Goal: Information Seeking & Learning: Learn about a topic

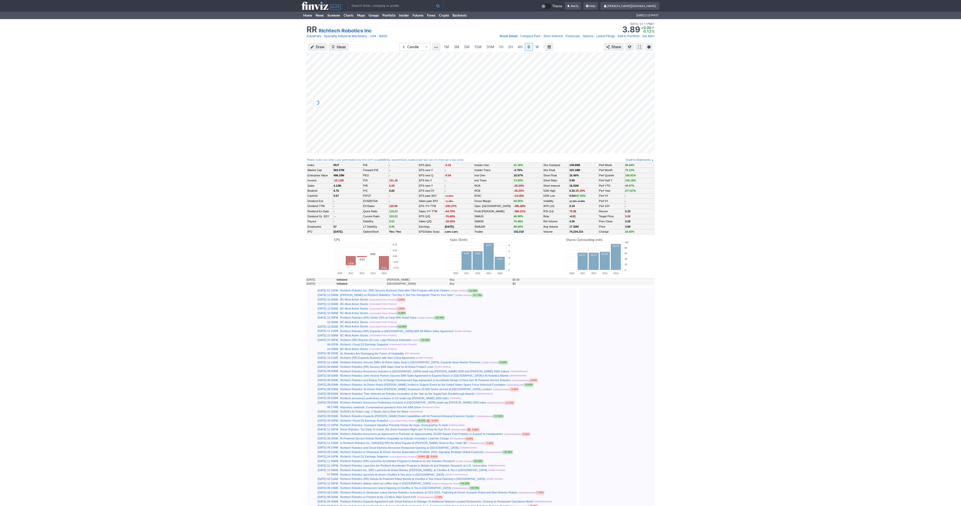
scroll to position [0, 5]
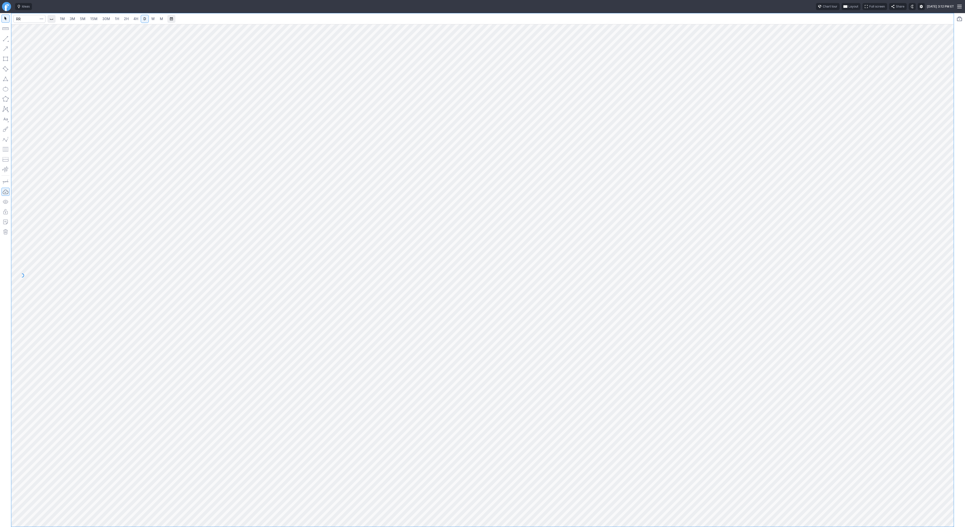
click at [476, 182] on div at bounding box center [482, 269] width 942 height 513
click at [74, 20] on span "3M" at bounding box center [73, 19] width 6 height 4
click at [125, 19] on span "2H" at bounding box center [126, 19] width 5 height 4
click at [144, 15] on link "D" at bounding box center [145, 19] width 8 height 8
click at [25, 18] on input "Search" at bounding box center [29, 19] width 32 height 8
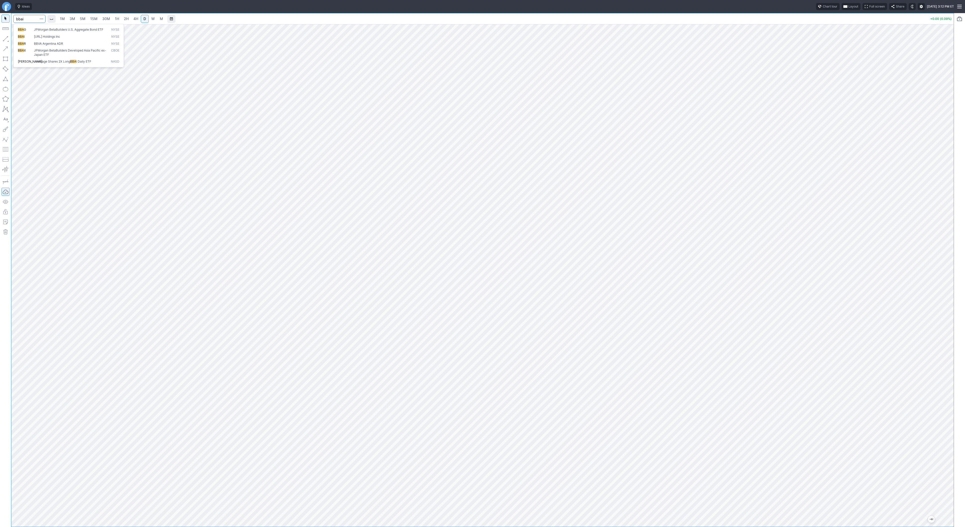
type input "bbai"
click at [73, 19] on span "3M" at bounding box center [73, 19] width 6 height 4
click at [35, 19] on input "Search" at bounding box center [29, 19] width 32 height 8
type input "bmnr"
click at [136, 20] on span "4H" at bounding box center [135, 19] width 5 height 4
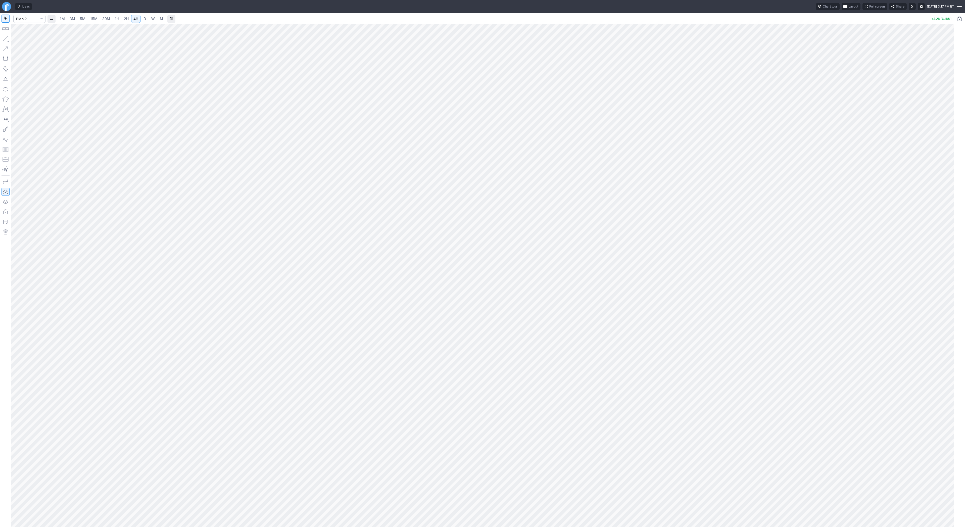
click at [124, 21] on span "2H" at bounding box center [126, 18] width 5 height 5
click at [87, 21] on link "5M" at bounding box center [83, 19] width 10 height 8
click at [106, 23] on div "1M 3M 5M 15M 30M 1H 2H 4H D W M" at bounding box center [487, 19] width 881 height 12
click at [108, 19] on span "30M" at bounding box center [106, 19] width 8 height 4
click at [10, 38] on div at bounding box center [5, 270] width 11 height 514
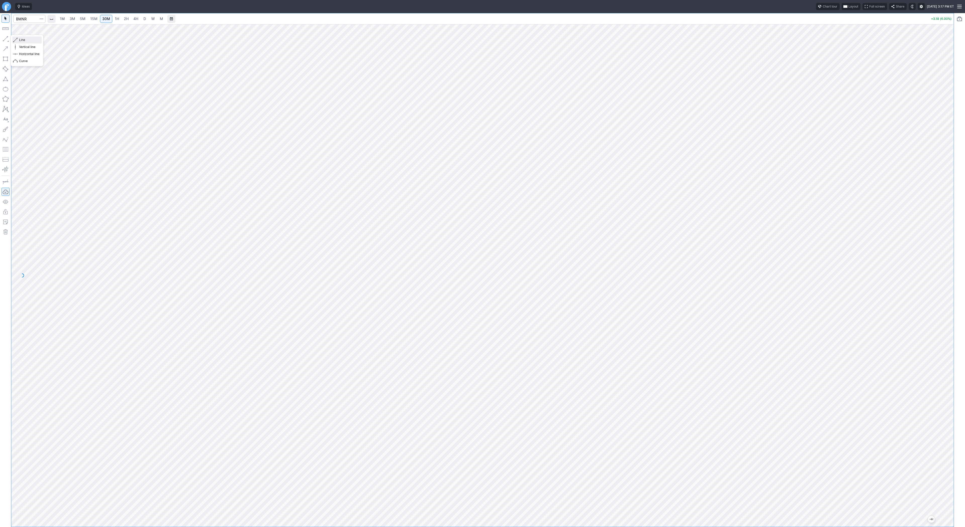
click at [20, 39] on span "Line" at bounding box center [29, 39] width 20 height 5
click at [29, 21] on input "Search" at bounding box center [29, 19] width 32 height 8
type input "eth"
click at [54, 92] on span "ereum / USD" at bounding box center [47, 93] width 18 height 4
click at [141, 21] on link "D" at bounding box center [145, 19] width 8 height 8
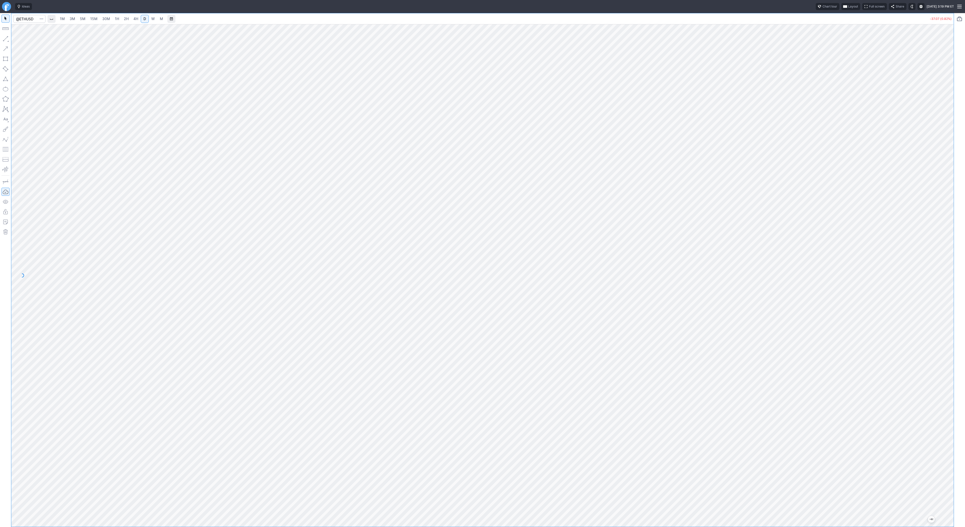
click at [115, 20] on span "1H" at bounding box center [117, 19] width 4 height 4
click at [133, 18] on span "4H" at bounding box center [135, 19] width 5 height 4
click at [146, 20] on link "D" at bounding box center [145, 19] width 8 height 8
click at [124, 17] on span "2H" at bounding box center [126, 19] width 5 height 4
click at [28, 16] on input "Search" at bounding box center [29, 19] width 32 height 8
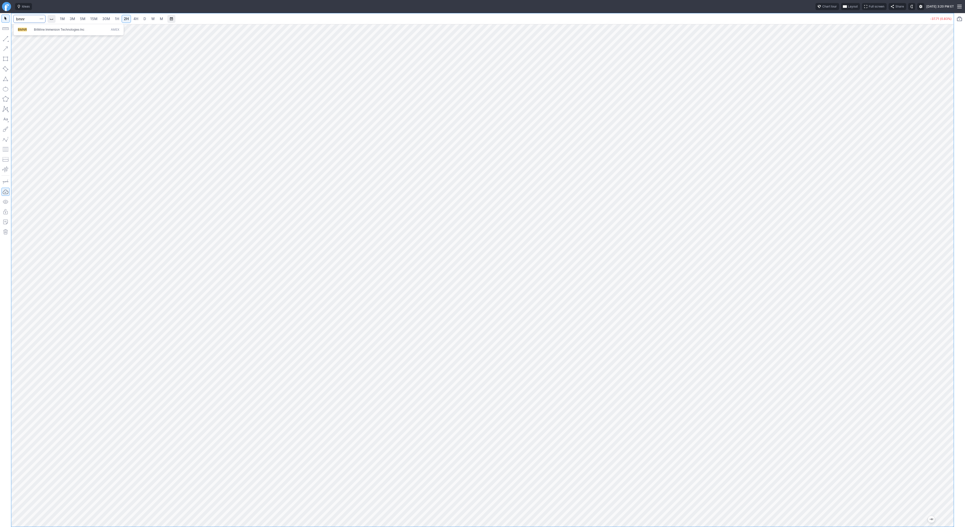
type input "bmnr"
click at [109, 19] on span "30M" at bounding box center [106, 19] width 8 height 4
click at [118, 19] on link "1H" at bounding box center [117, 19] width 9 height 8
click at [103, 20] on span "30M" at bounding box center [106, 19] width 8 height 4
click at [24, 20] on input "Search" at bounding box center [29, 19] width 32 height 8
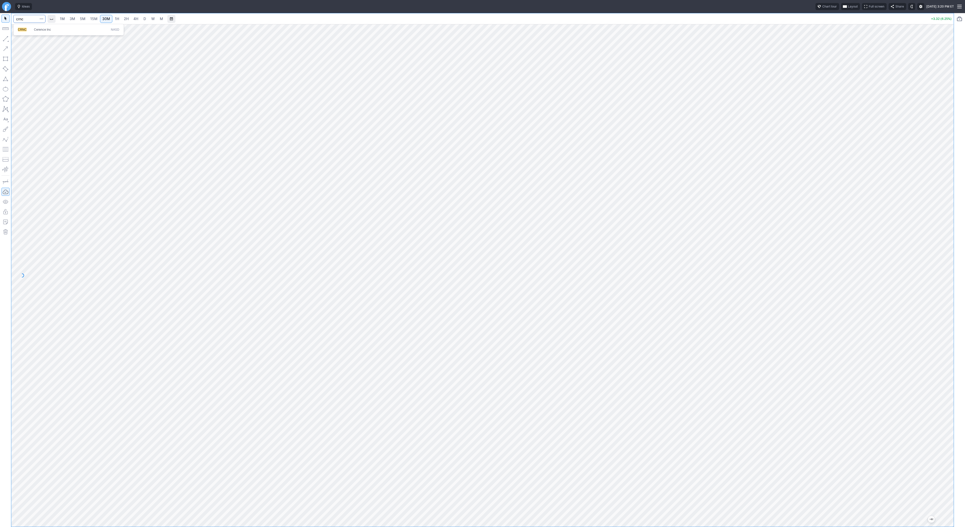
type input "crnc"
click at [6, 36] on button "button" at bounding box center [6, 39] width 8 height 8
click at [115, 19] on span "1H" at bounding box center [117, 19] width 4 height 4
click at [19, 39] on span "Line" at bounding box center [29, 39] width 20 height 5
click at [685, 521] on div at bounding box center [481, 522] width 923 height 5
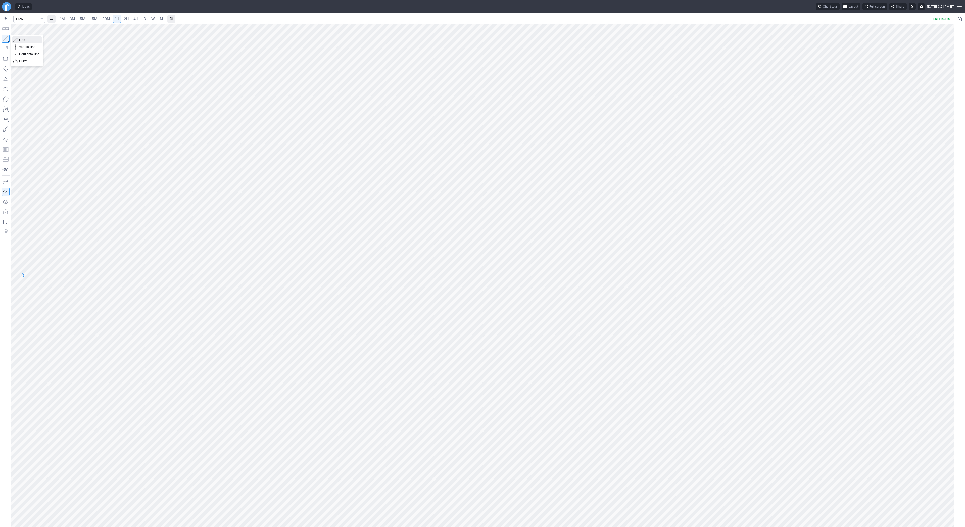
click at [28, 40] on span "Line" at bounding box center [29, 39] width 20 height 5
click at [4, 36] on button "button" at bounding box center [6, 39] width 8 height 8
click at [4, 37] on button "button" at bounding box center [6, 39] width 8 height 8
click at [5, 39] on button "button" at bounding box center [6, 39] width 8 height 8
click at [5, 40] on button "button" at bounding box center [6, 39] width 8 height 8
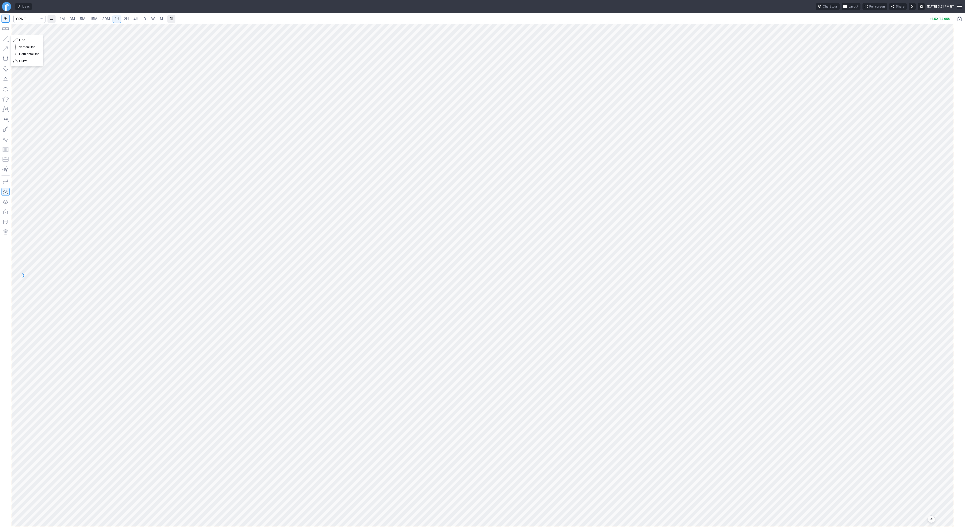
click at [4, 38] on button "button" at bounding box center [6, 39] width 8 height 8
click at [20, 18] on input "Search" at bounding box center [29, 19] width 32 height 8
type input "bmnr"
click at [107, 21] on span "30M" at bounding box center [106, 18] width 8 height 5
click at [7, 37] on button "button" at bounding box center [6, 39] width 8 height 8
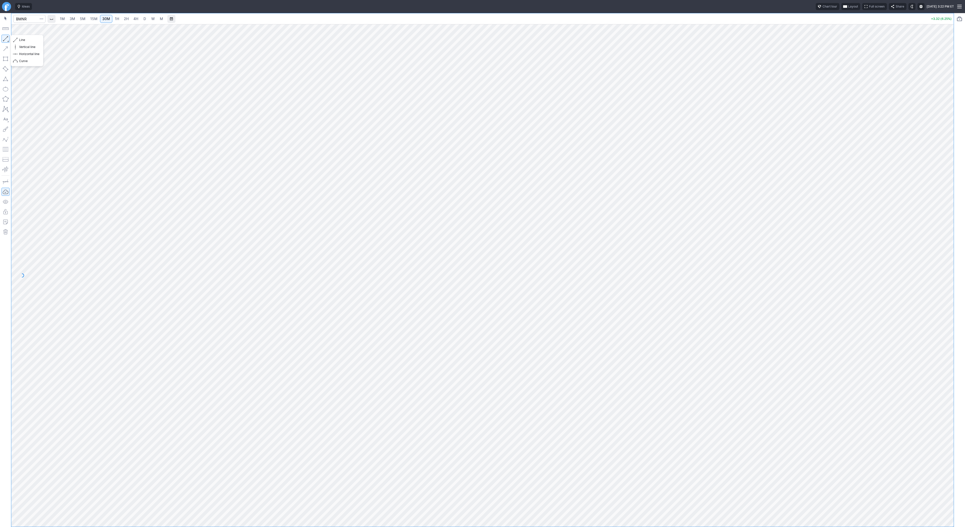
click at [5, 35] on button "button" at bounding box center [6, 39] width 8 height 8
click at [19, 19] on input "Search" at bounding box center [29, 19] width 32 height 8
type input "tsla"
click at [5, 39] on button "button" at bounding box center [6, 39] width 8 height 8
click at [2, 40] on button "button" at bounding box center [6, 39] width 8 height 8
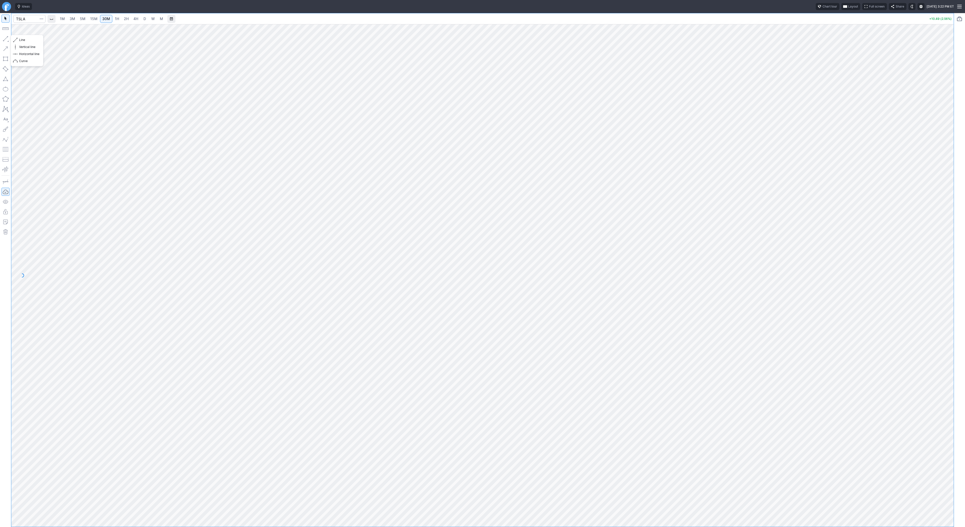
click at [9, 37] on button "button" at bounding box center [6, 39] width 8 height 8
click at [28, 19] on input "Search" at bounding box center [29, 19] width 32 height 8
type input "@es"
click at [27, 32] on button "@ES S&P 500 Futures" at bounding box center [69, 29] width 106 height 7
click at [136, 19] on span "4H" at bounding box center [135, 19] width 5 height 4
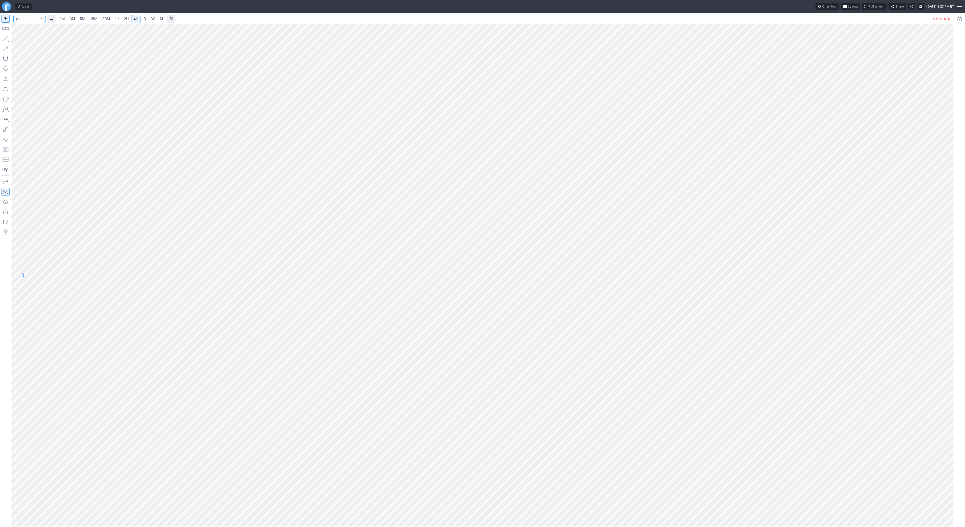
click at [34, 18] on input "Search" at bounding box center [29, 19] width 32 height 8
type input "sh"
click at [122, 21] on link "2H" at bounding box center [126, 19] width 9 height 8
click at [17, 39] on span "button" at bounding box center [16, 39] width 3 height 7
click at [5, 37] on button "button" at bounding box center [6, 39] width 8 height 8
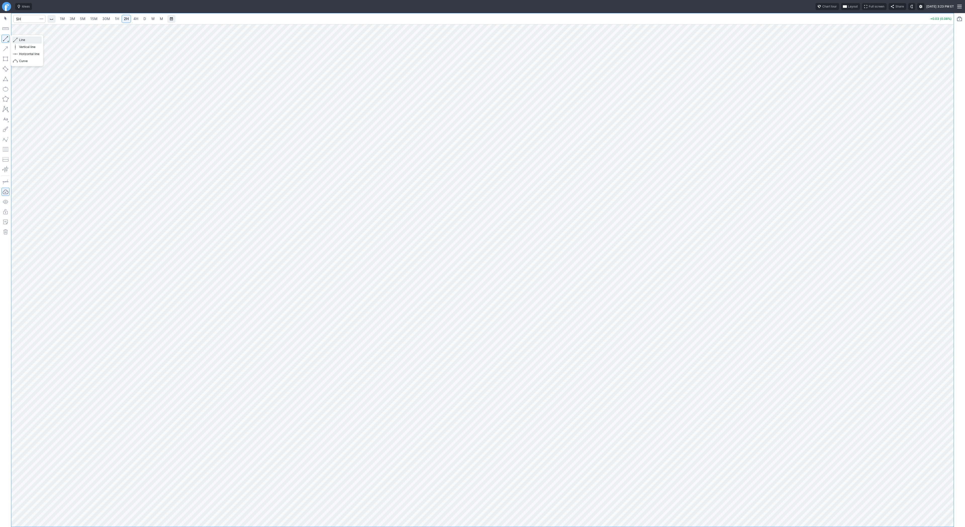
click at [18, 38] on button "Line" at bounding box center [26, 39] width 29 height 7
click at [6, 38] on button "button" at bounding box center [6, 39] width 8 height 8
click at [25, 18] on input "Search" at bounding box center [29, 19] width 32 height 8
type input "tsla"
drag, startPoint x: 954, startPoint y: 248, endPoint x: 950, endPoint y: 248, distance: 3.8
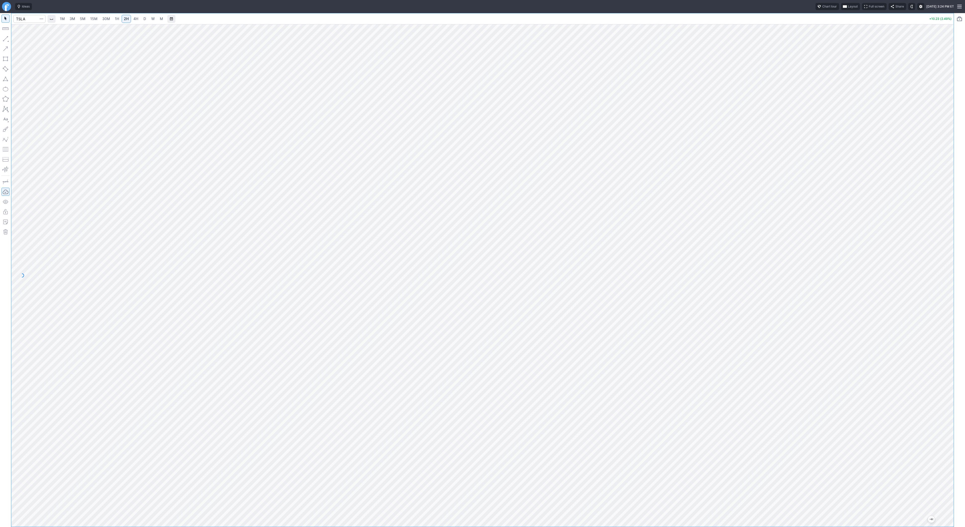
click at [955, 255] on div "1M 3M 5M 15M 30M 1H 2H 4H D W M +10.23 (2.49%)" at bounding box center [482, 270] width 965 height 514
click at [26, 40] on span "Line" at bounding box center [29, 39] width 20 height 5
click at [7, 40] on button "button" at bounding box center [6, 39] width 8 height 8
drag, startPoint x: 6, startPoint y: 37, endPoint x: 10, endPoint y: 78, distance: 41.2
click at [6, 38] on button "button" at bounding box center [6, 39] width 8 height 8
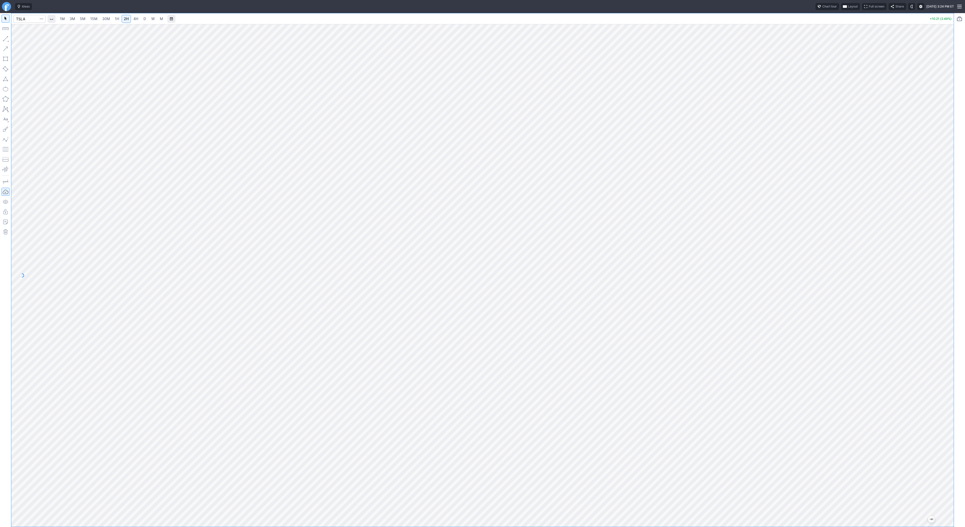
click at [9, 40] on button "button" at bounding box center [6, 39] width 8 height 8
click at [25, 19] on input "Search" at bounding box center [29, 19] width 32 height 8
type input "iwm"
click at [24, 38] on span "Line" at bounding box center [29, 39] width 20 height 5
click at [5, 39] on button "button" at bounding box center [6, 39] width 8 height 8
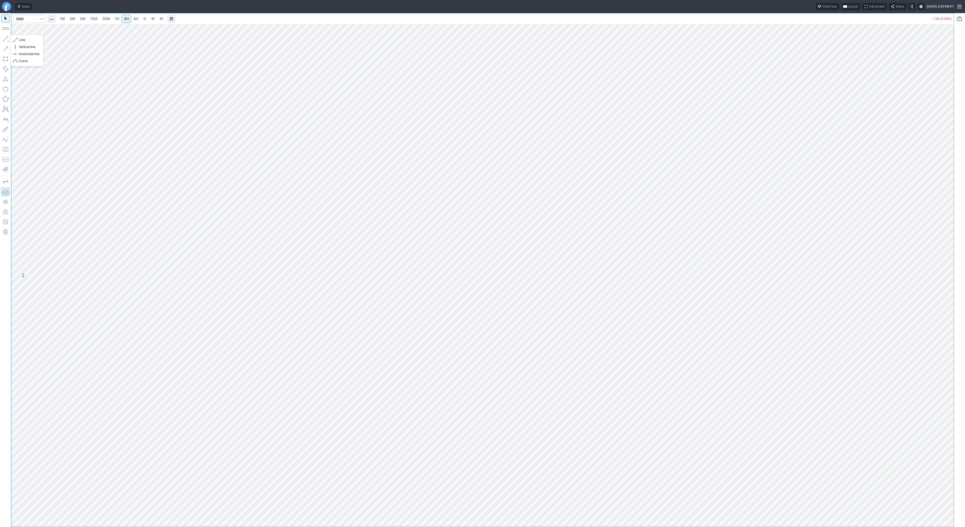
click at [4, 36] on button "button" at bounding box center [6, 39] width 8 height 8
click at [28, 17] on input "Search" at bounding box center [29, 19] width 32 height 8
click at [5, 38] on button "button" at bounding box center [6, 39] width 8 height 8
click at [7, 37] on button "button" at bounding box center [6, 39] width 8 height 8
click at [5, 38] on button "button" at bounding box center [6, 39] width 8 height 8
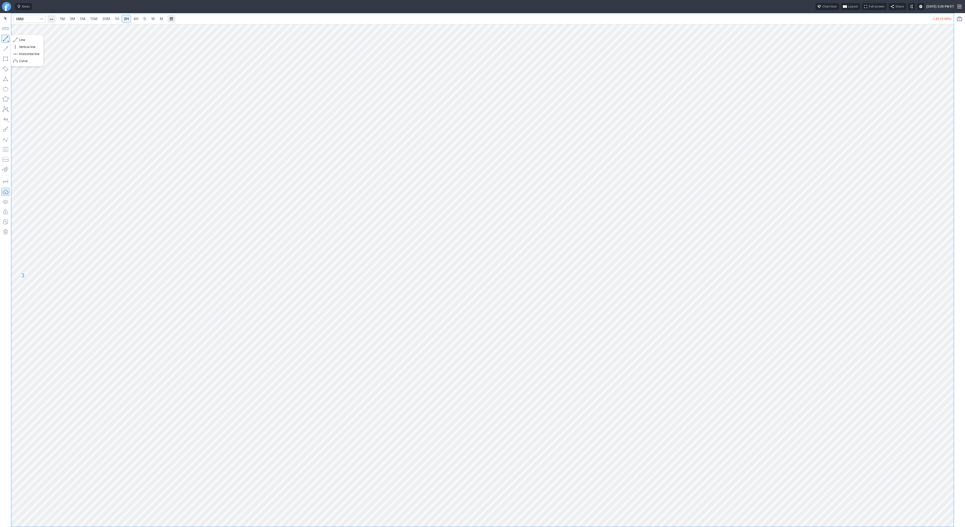
drag, startPoint x: 4, startPoint y: 36, endPoint x: 24, endPoint y: 59, distance: 29.7
click at [4, 37] on button "button" at bounding box center [6, 39] width 8 height 8
click at [6, 39] on button "button" at bounding box center [6, 39] width 8 height 8
click at [7, 41] on button "button" at bounding box center [6, 39] width 8 height 8
click at [2, 30] on button "button" at bounding box center [6, 29] width 8 height 8
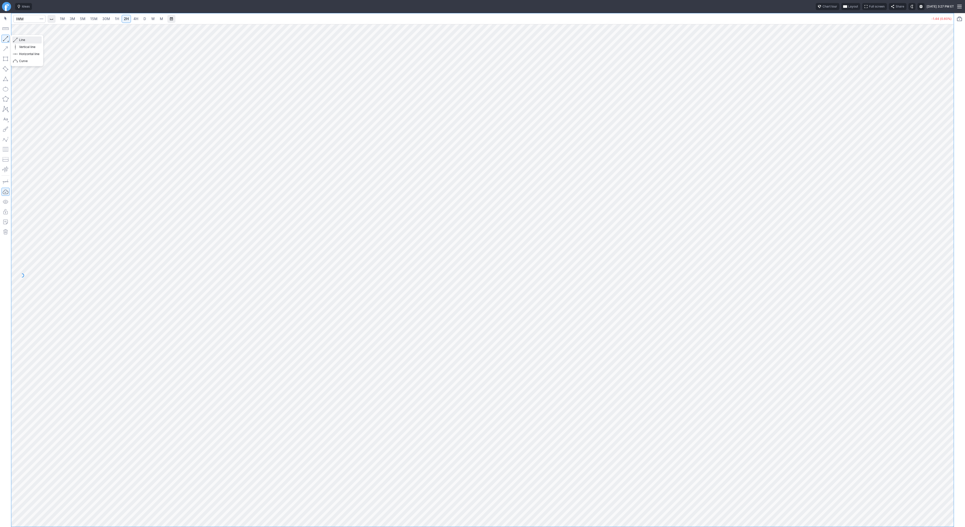
click at [24, 40] on span "Line" at bounding box center [29, 39] width 20 height 5
click at [20, 38] on span "Line" at bounding box center [29, 39] width 20 height 5
click at [7, 38] on button "button" at bounding box center [6, 39] width 8 height 8
click at [7, 37] on button "button" at bounding box center [6, 39] width 8 height 8
click at [4, 37] on button "button" at bounding box center [6, 39] width 8 height 8
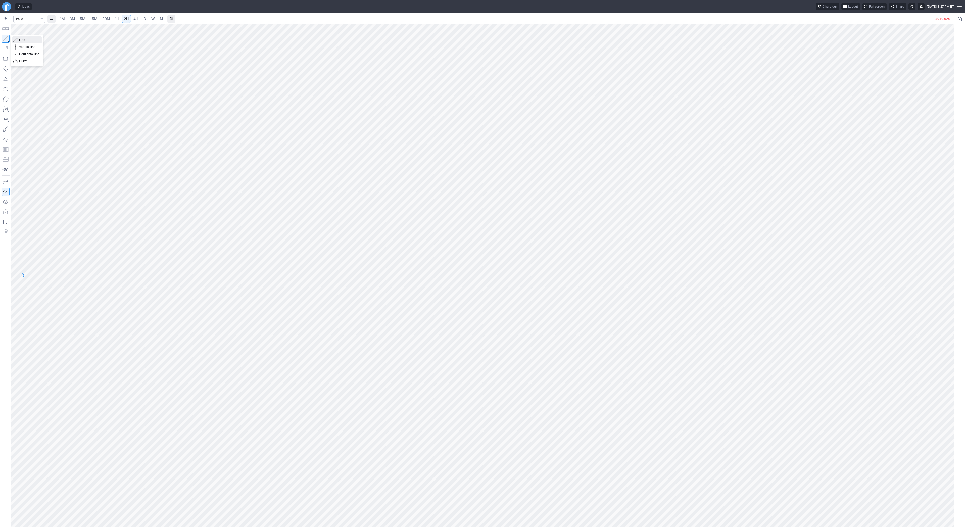
click at [20, 39] on span "Line" at bounding box center [29, 39] width 20 height 5
click at [21, 16] on input "Search" at bounding box center [29, 19] width 32 height 8
type input "bmnr"
click at [6, 38] on button "button" at bounding box center [6, 39] width 8 height 8
click at [22, 19] on input "Search" at bounding box center [29, 19] width 32 height 8
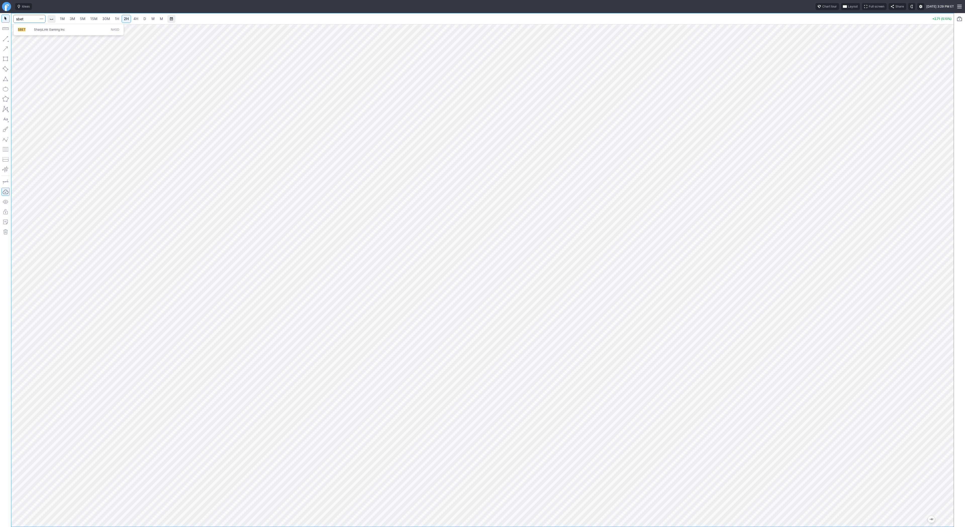
type input "sbet"
click at [30, 29] on span "SBET" at bounding box center [26, 30] width 16 height 4
click at [6, 38] on button "button" at bounding box center [6, 39] width 8 height 8
drag, startPoint x: 5, startPoint y: 39, endPoint x: 13, endPoint y: 58, distance: 20.8
click at [5, 39] on button "button" at bounding box center [6, 39] width 8 height 8
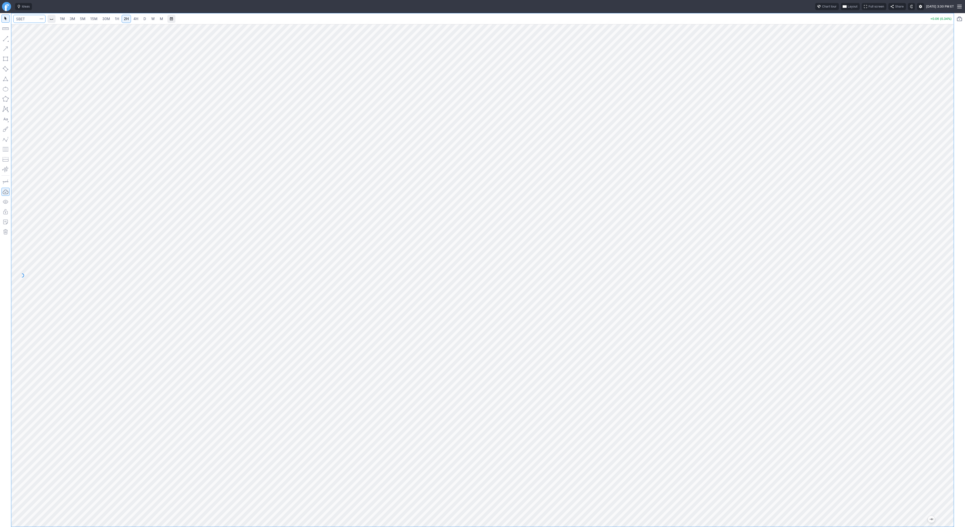
click at [27, 18] on input "Search" at bounding box center [29, 19] width 32 height 8
type input "eth"
click at [31, 93] on span "USD" at bounding box center [30, 93] width 7 height 4
click at [133, 19] on span "4H" at bounding box center [135, 19] width 5 height 4
click at [21, 19] on input "Search" at bounding box center [29, 19] width 32 height 8
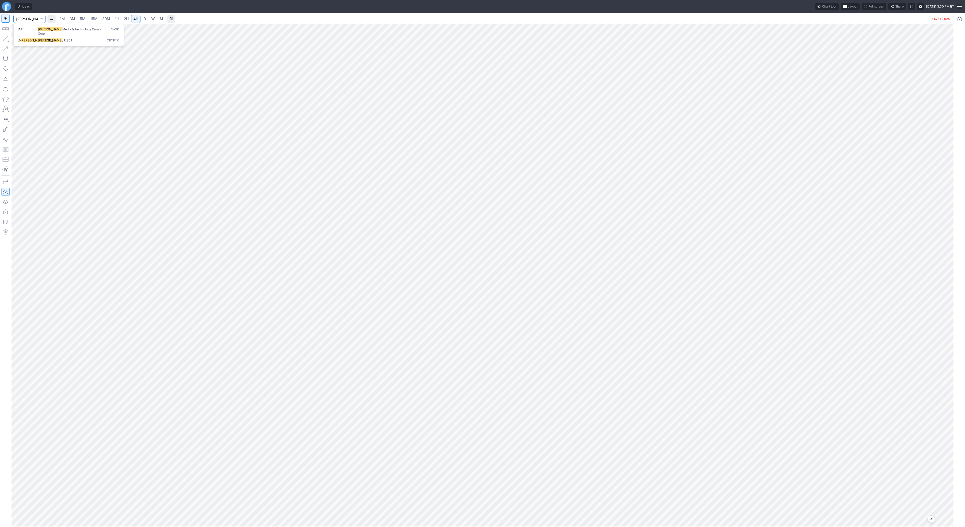
type input "trump"
click at [29, 38] on span "TRUMP" at bounding box center [33, 40] width 24 height 4
click at [144, 19] on span "D" at bounding box center [144, 19] width 3 height 4
click at [28, 21] on input "Search" at bounding box center [29, 19] width 32 height 8
type input "biti"
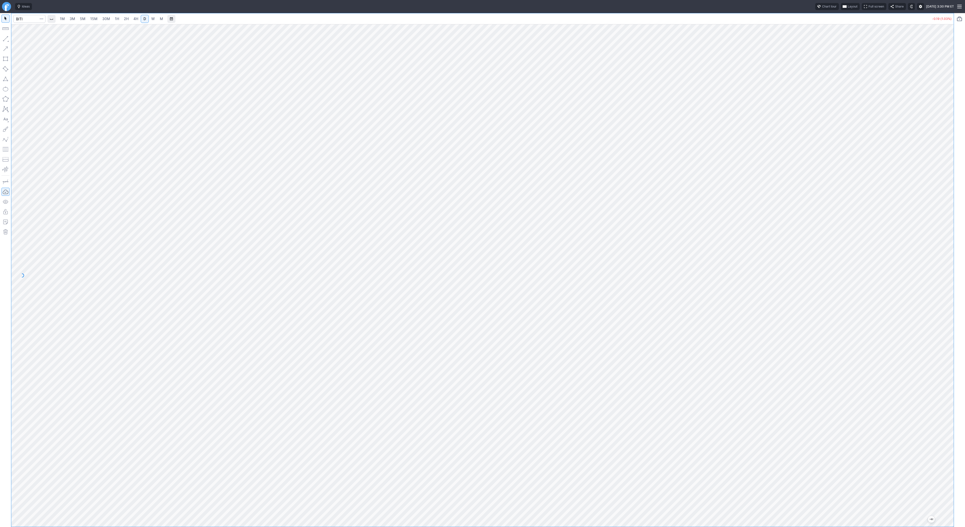
click at [129, 18] on link "2H" at bounding box center [126, 19] width 9 height 8
click at [6, 37] on button "button" at bounding box center [6, 39] width 8 height 8
drag, startPoint x: 6, startPoint y: 39, endPoint x: 13, endPoint y: 54, distance: 17.4
click at [5, 40] on button "button" at bounding box center [6, 39] width 8 height 8
click at [26, 41] on span "Line" at bounding box center [29, 39] width 20 height 5
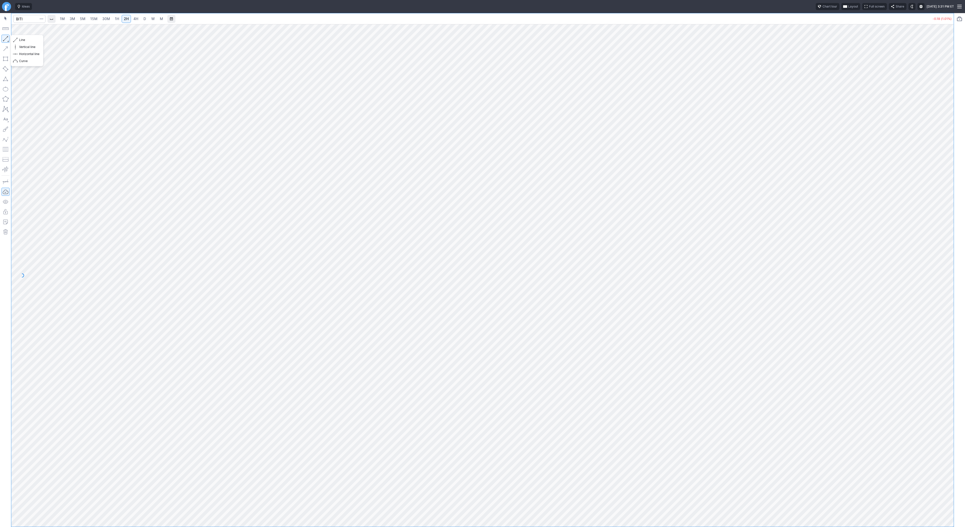
click at [4, 38] on button "button" at bounding box center [6, 39] width 8 height 8
click at [28, 18] on input "Search" at bounding box center [29, 19] width 32 height 8
type input "sh"
click at [25, 19] on input "Search" at bounding box center [29, 19] width 32 height 8
type input "tsls"
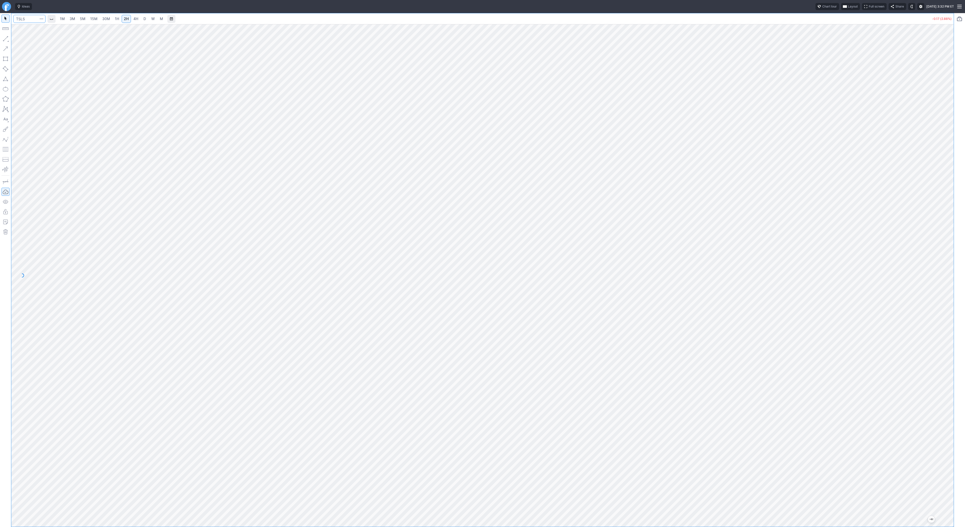
click at [20, 18] on input "Search" at bounding box center [29, 19] width 32 height 8
type input "qs"
click at [8, 38] on button "button" at bounding box center [6, 39] width 8 height 8
click at [144, 22] on link "D" at bounding box center [145, 19] width 8 height 8
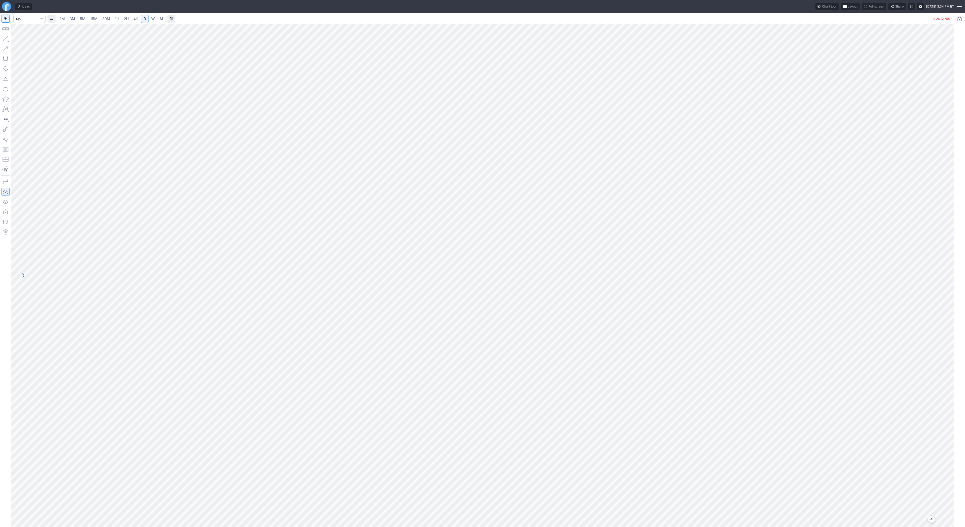
click at [116, 19] on span "1H" at bounding box center [117, 19] width 4 height 4
click at [3, 38] on button "button" at bounding box center [6, 39] width 8 height 8
drag, startPoint x: 948, startPoint y: 153, endPoint x: 943, endPoint y: 186, distance: 33.4
click at [948, 190] on div at bounding box center [948, 274] width 11 height 490
drag, startPoint x: 5, startPoint y: 37, endPoint x: 6, endPoint y: 42, distance: 4.8
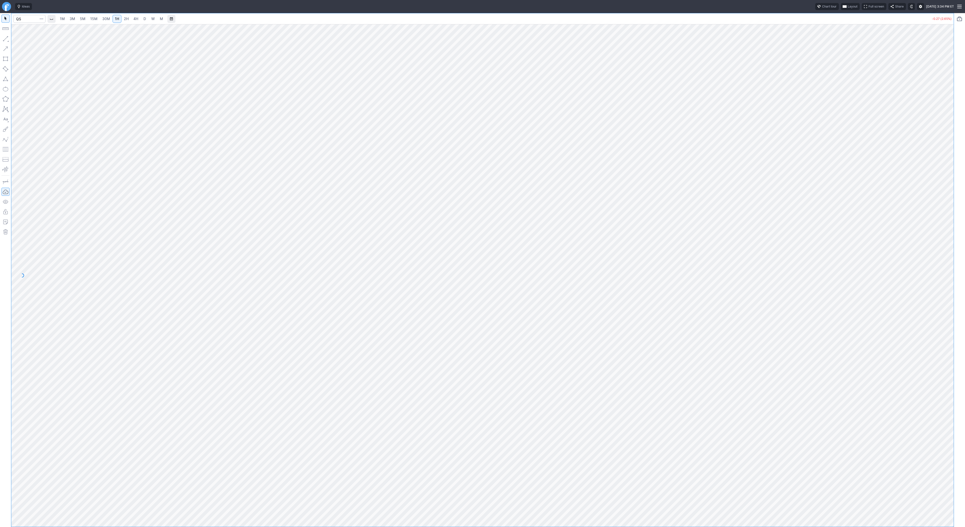
click at [5, 37] on button "button" at bounding box center [6, 39] width 8 height 8
click at [27, 22] on input "Search" at bounding box center [29, 19] width 32 height 8
type input "be"
click at [36, 31] on span "Bloom Energy Corp" at bounding box center [47, 30] width 27 height 4
click at [126, 20] on span "2H" at bounding box center [126, 19] width 5 height 4
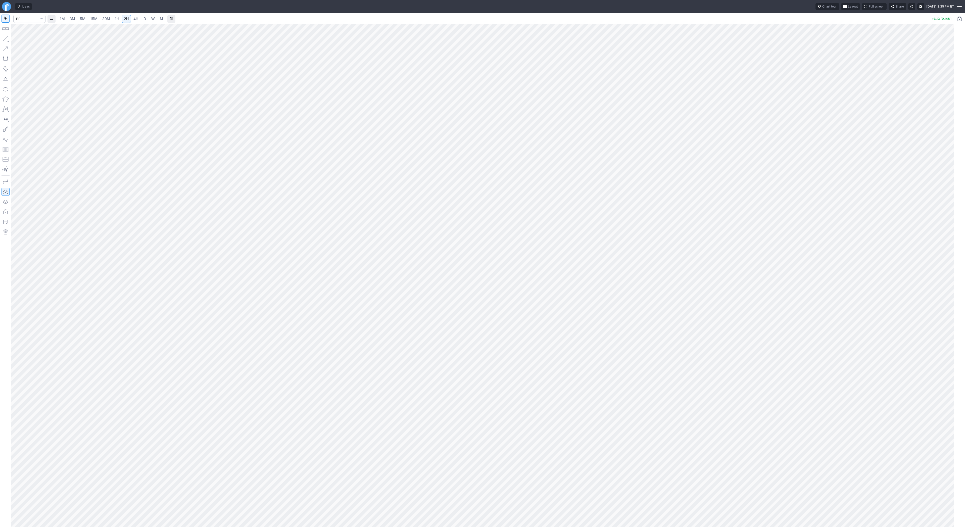
click at [143, 19] on span "D" at bounding box center [144, 19] width 3 height 4
click at [3, 38] on button "button" at bounding box center [6, 39] width 8 height 8
click at [4, 37] on button "button" at bounding box center [6, 39] width 8 height 8
drag, startPoint x: 950, startPoint y: 206, endPoint x: 943, endPoint y: 242, distance: 36.7
click at [943, 242] on div at bounding box center [948, 274] width 11 height 490
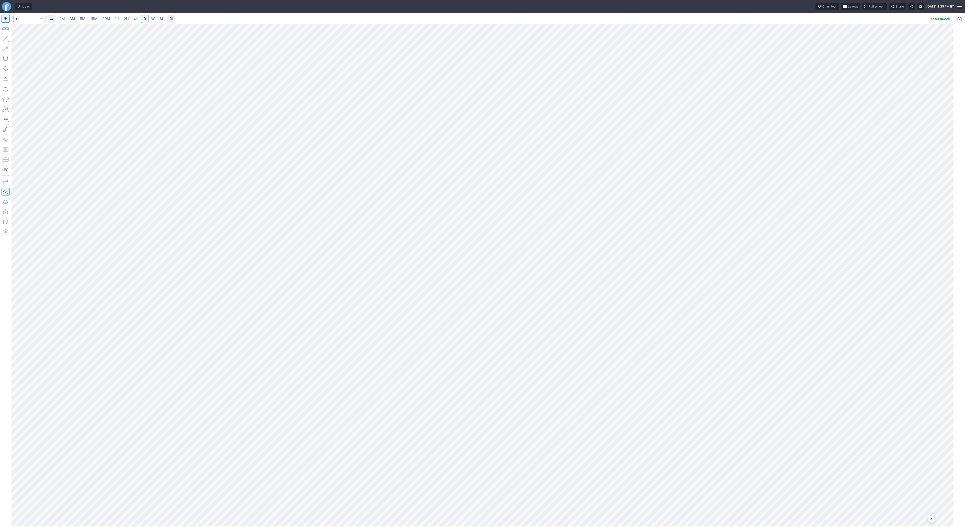
drag, startPoint x: 947, startPoint y: 269, endPoint x: 945, endPoint y: 191, distance: 77.7
click at [945, 191] on div at bounding box center [948, 274] width 11 height 490
click at [940, 292] on div at bounding box center [482, 275] width 942 height 503
drag, startPoint x: 947, startPoint y: 195, endPoint x: 943, endPoint y: 237, distance: 42.4
click at [943, 237] on div at bounding box center [948, 274] width 11 height 490
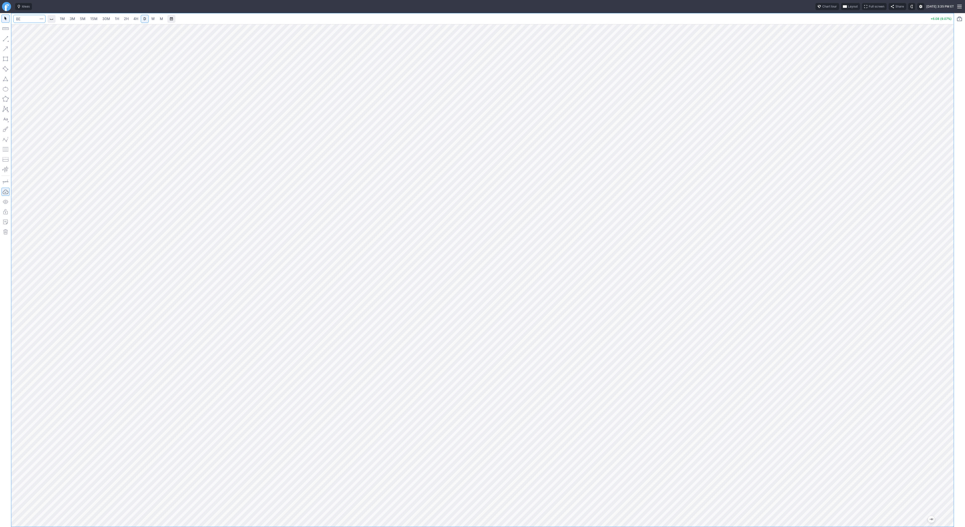
click at [26, 18] on input "Search" at bounding box center [29, 19] width 32 height 8
type input "iren"
click at [4, 37] on button "button" at bounding box center [6, 39] width 8 height 8
drag, startPoint x: 4, startPoint y: 35, endPoint x: 7, endPoint y: 41, distance: 6.6
click at [4, 36] on button "button" at bounding box center [6, 39] width 8 height 8
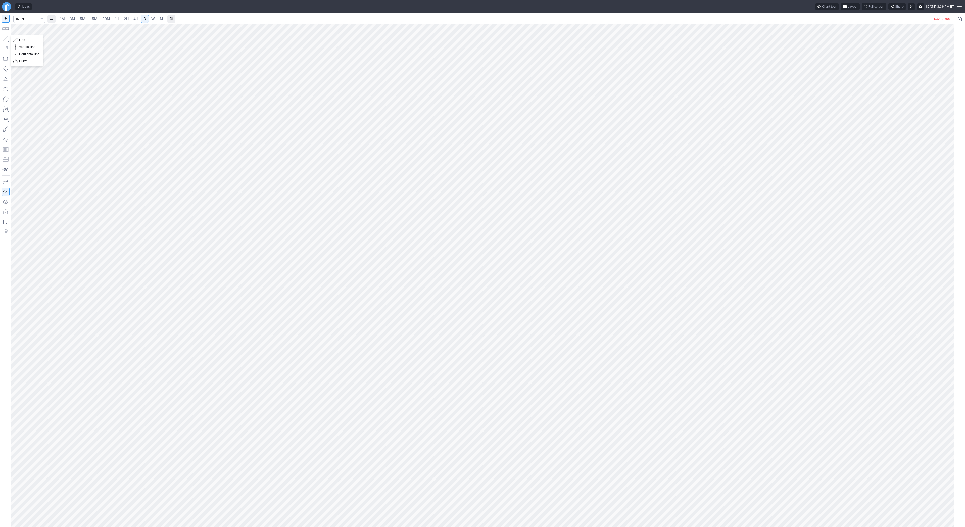
click at [4, 39] on button "button" at bounding box center [6, 39] width 8 height 8
click at [7, 36] on button "button" at bounding box center [6, 39] width 8 height 8
click at [4, 39] on button "button" at bounding box center [6, 39] width 8 height 8
click at [21, 18] on input "Search" at bounding box center [29, 19] width 32 height 8
type input "qs"
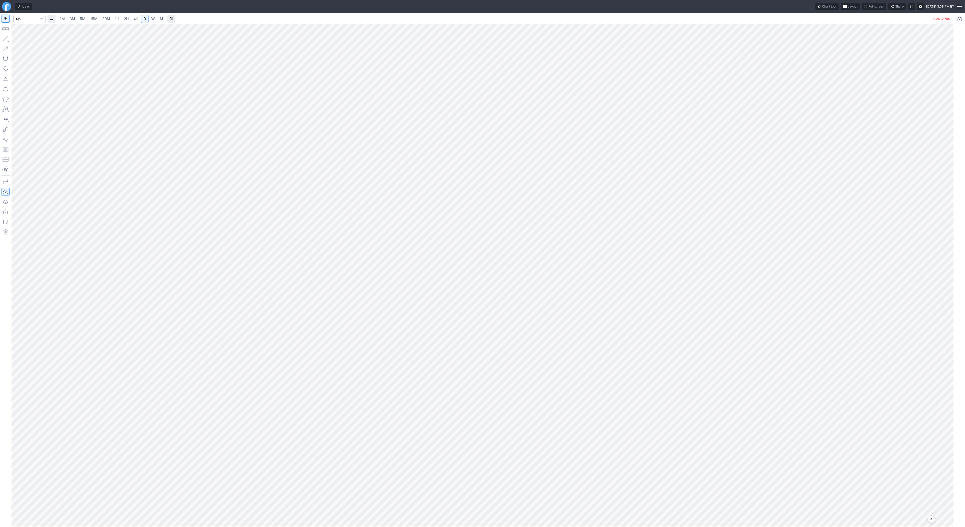
click at [935, 421] on div at bounding box center [482, 275] width 942 height 503
click at [925, 335] on div at bounding box center [482, 275] width 942 height 503
click at [128, 20] on link "2H" at bounding box center [126, 19] width 9 height 8
click at [4, 36] on button "button" at bounding box center [6, 39] width 8 height 8
click at [5, 36] on button "button" at bounding box center [6, 39] width 8 height 8
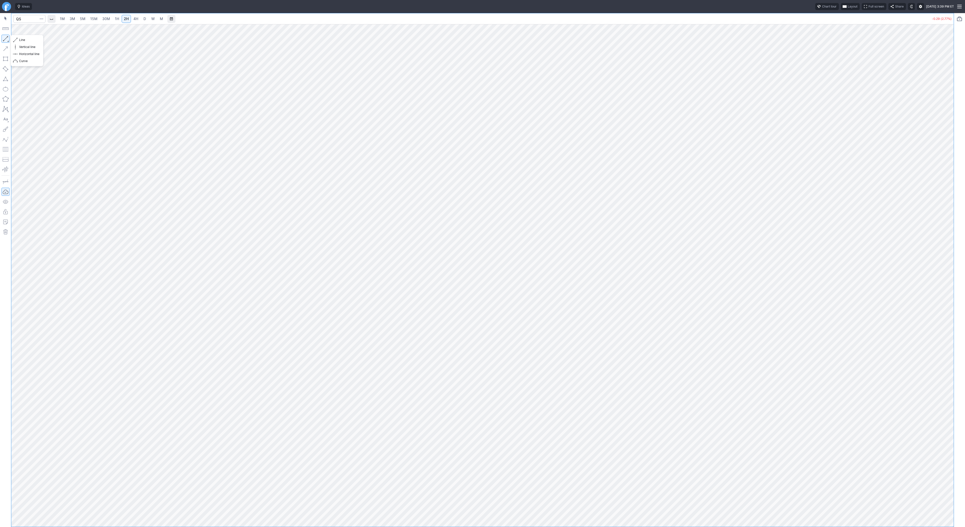
drag, startPoint x: 5, startPoint y: 38, endPoint x: 14, endPoint y: 64, distance: 27.1
click at [5, 39] on button "button" at bounding box center [6, 39] width 8 height 8
click at [8, 38] on button "button" at bounding box center [6, 39] width 8 height 8
drag, startPoint x: 949, startPoint y: 113, endPoint x: 943, endPoint y: 155, distance: 42.5
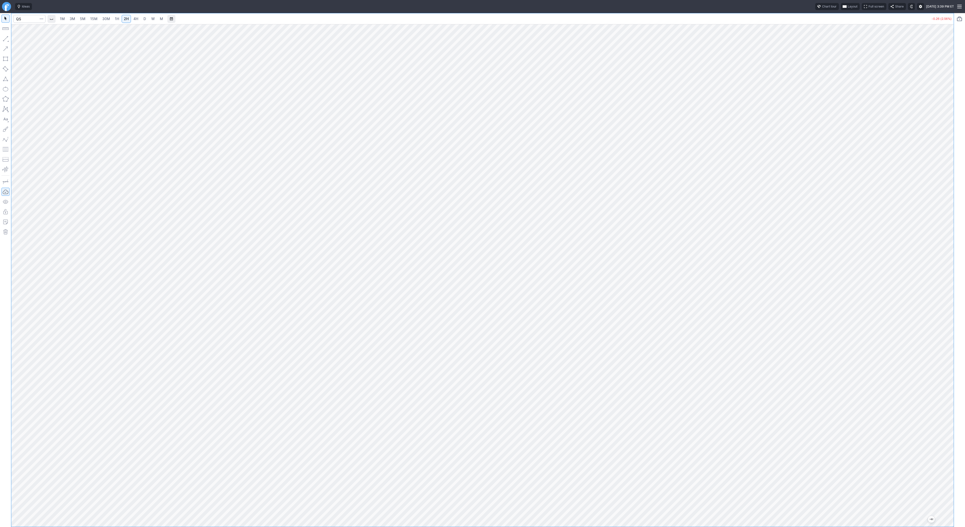
click at [944, 156] on div at bounding box center [948, 274] width 11 height 490
click at [23, 40] on span "Line" at bounding box center [29, 39] width 20 height 5
click at [5, 41] on button "button" at bounding box center [6, 39] width 8 height 8
drag, startPoint x: 4, startPoint y: 37, endPoint x: 30, endPoint y: 59, distance: 34.4
click at [4, 38] on button "button" at bounding box center [6, 39] width 8 height 8
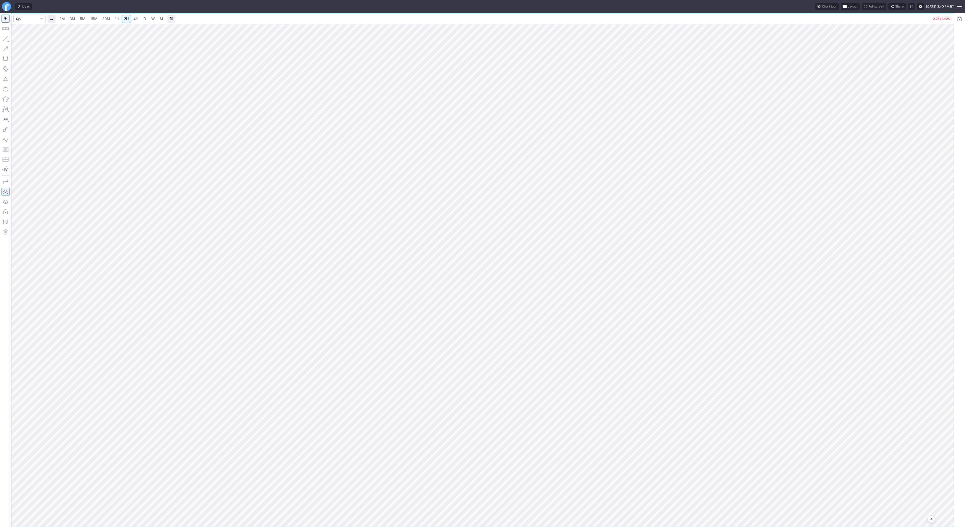
click at [10, 37] on div at bounding box center [5, 270] width 11 height 514
drag, startPoint x: 25, startPoint y: 42, endPoint x: 38, endPoint y: 56, distance: 18.8
click at [25, 42] on span "Line" at bounding box center [29, 39] width 20 height 5
click at [6, 38] on button "button" at bounding box center [6, 39] width 8 height 8
click at [22, 19] on input "Search" at bounding box center [29, 19] width 32 height 8
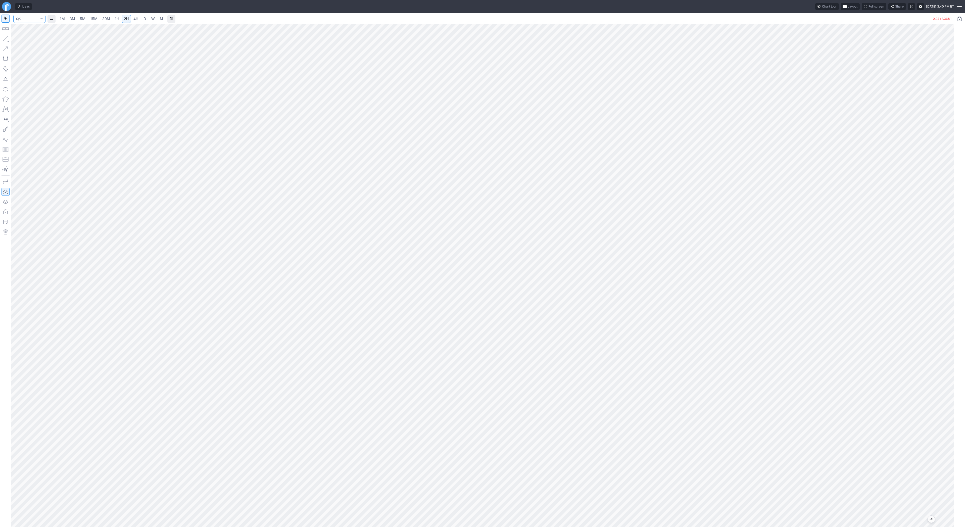
click at [26, 19] on input "Search" at bounding box center [29, 19] width 32 height 8
type input "crnc"
click at [6, 40] on button "button" at bounding box center [6, 39] width 8 height 8
click at [6, 39] on button "button" at bounding box center [6, 39] width 8 height 8
click at [4, 37] on button "button" at bounding box center [6, 39] width 8 height 8
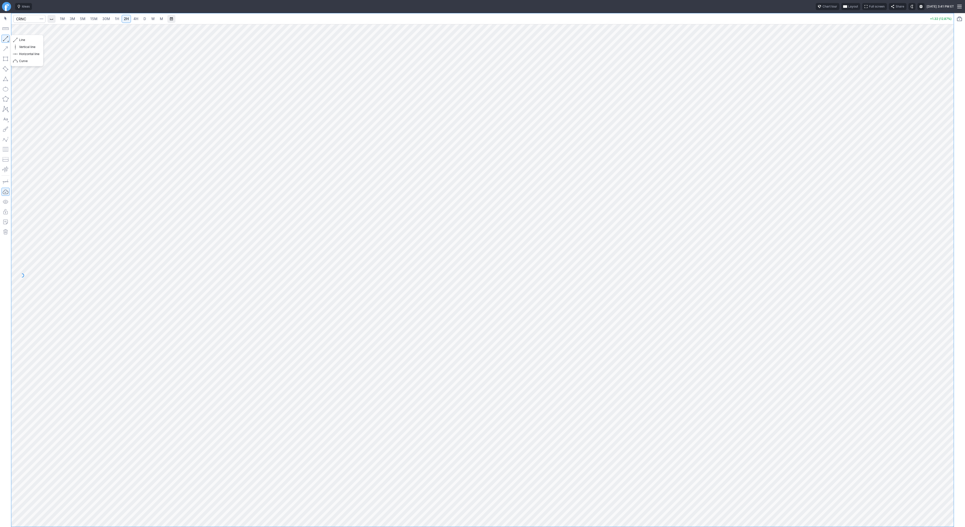
drag, startPoint x: 3, startPoint y: 38, endPoint x: 41, endPoint y: 54, distance: 40.9
click at [3, 39] on button "button" at bounding box center [6, 39] width 8 height 8
click at [133, 18] on span "4H" at bounding box center [135, 19] width 5 height 4
drag, startPoint x: 28, startPoint y: 40, endPoint x: 32, endPoint y: 64, distance: 24.0
click at [28, 42] on span "Line" at bounding box center [29, 39] width 20 height 5
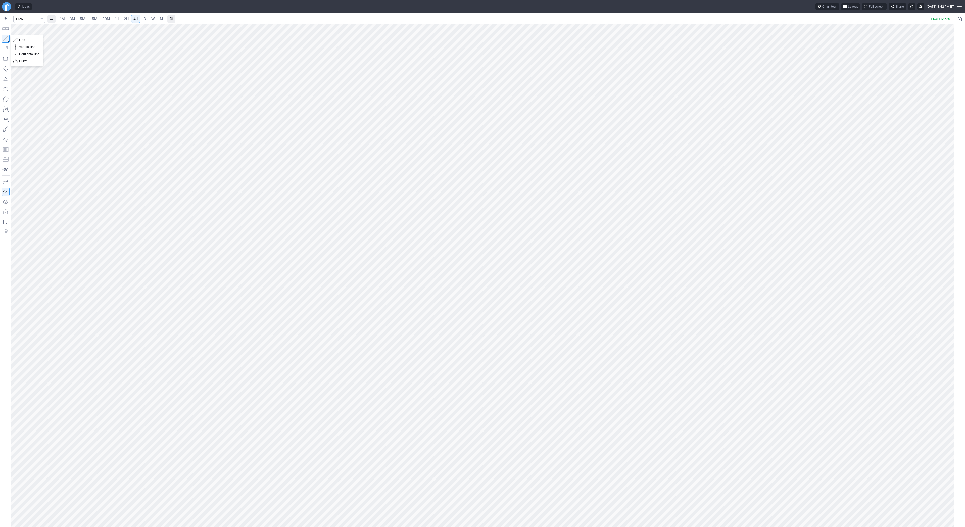
drag, startPoint x: 3, startPoint y: 37, endPoint x: 38, endPoint y: 64, distance: 44.0
click at [3, 37] on button "button" at bounding box center [6, 39] width 8 height 8
click at [24, 42] on span "Line" at bounding box center [29, 39] width 20 height 5
click at [7, 37] on button "button" at bounding box center [6, 39] width 8 height 8
click at [69, 17] on link "3M" at bounding box center [72, 19] width 10 height 8
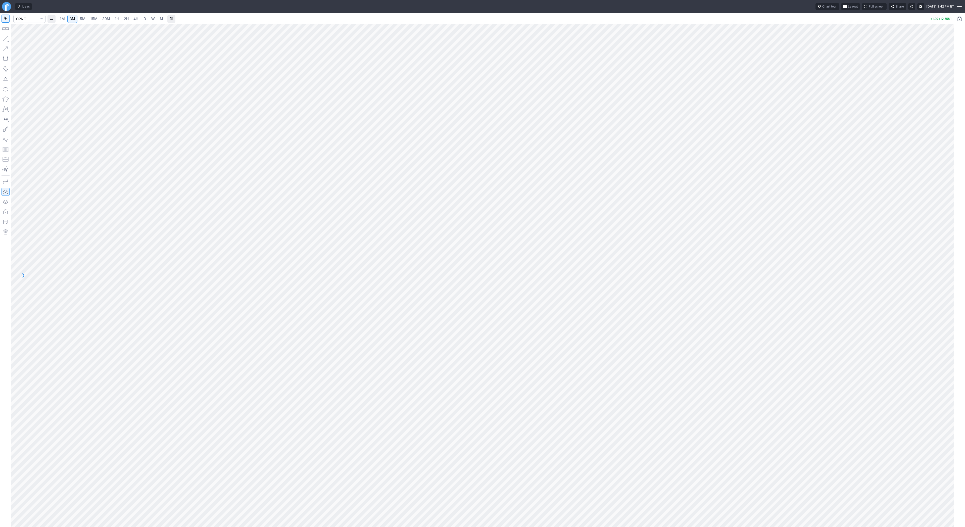
click at [100, 16] on link "30M" at bounding box center [106, 19] width 12 height 8
click at [25, 20] on input "Search" at bounding box center [29, 19] width 32 height 8
click at [33, 20] on input "Search" at bounding box center [29, 19] width 32 height 8
type input "tsla"
click at [133, 19] on span "4H" at bounding box center [135, 19] width 5 height 4
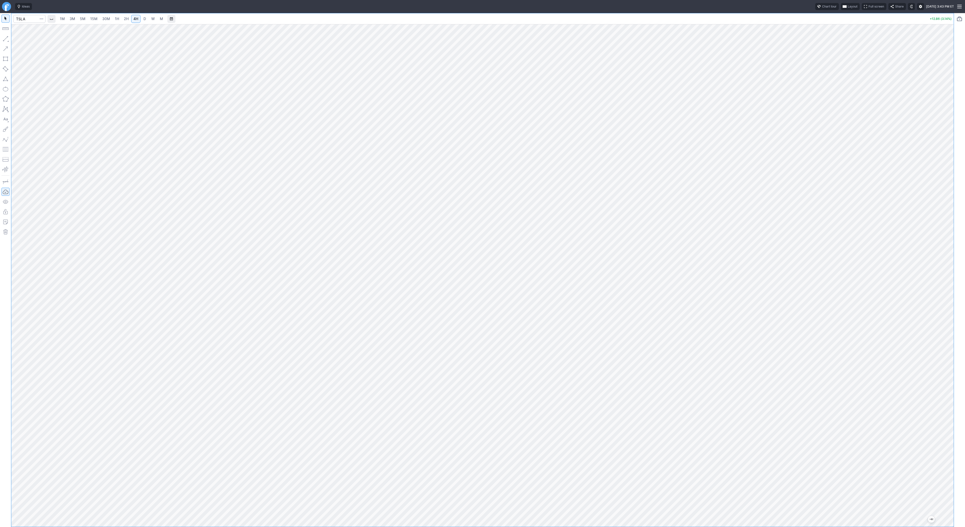
drag, startPoint x: 950, startPoint y: 258, endPoint x: 943, endPoint y: 265, distance: 10.1
click at [947, 272] on div at bounding box center [948, 274] width 11 height 490
drag, startPoint x: 6, startPoint y: 38, endPoint x: 15, endPoint y: 50, distance: 15.3
click at [6, 38] on button "button" at bounding box center [6, 39] width 8 height 8
drag, startPoint x: 6, startPoint y: 38, endPoint x: 18, endPoint y: 61, distance: 26.3
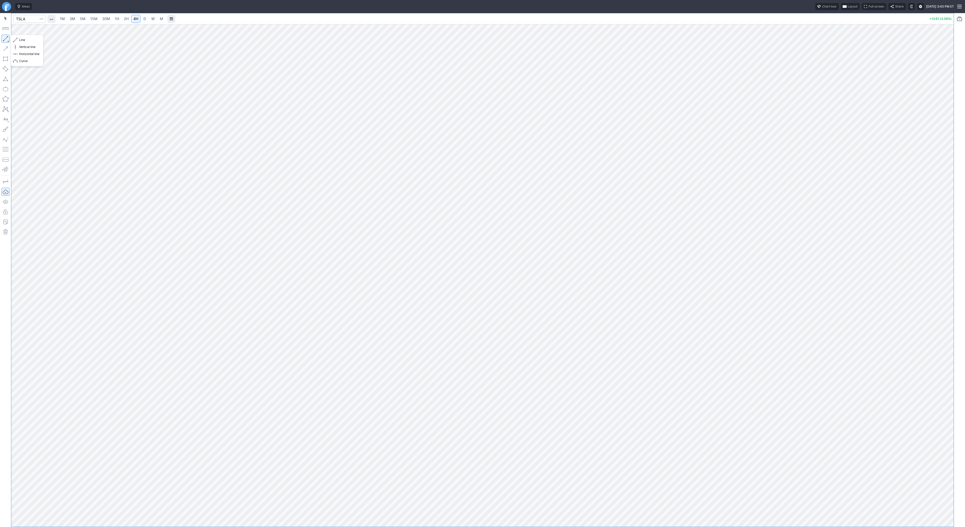
click at [6, 39] on button "button" at bounding box center [6, 39] width 8 height 8
drag, startPoint x: 945, startPoint y: 136, endPoint x: 943, endPoint y: 150, distance: 13.8
click at [943, 150] on div at bounding box center [948, 274] width 11 height 490
drag, startPoint x: 5, startPoint y: 38, endPoint x: 12, endPoint y: 52, distance: 15.5
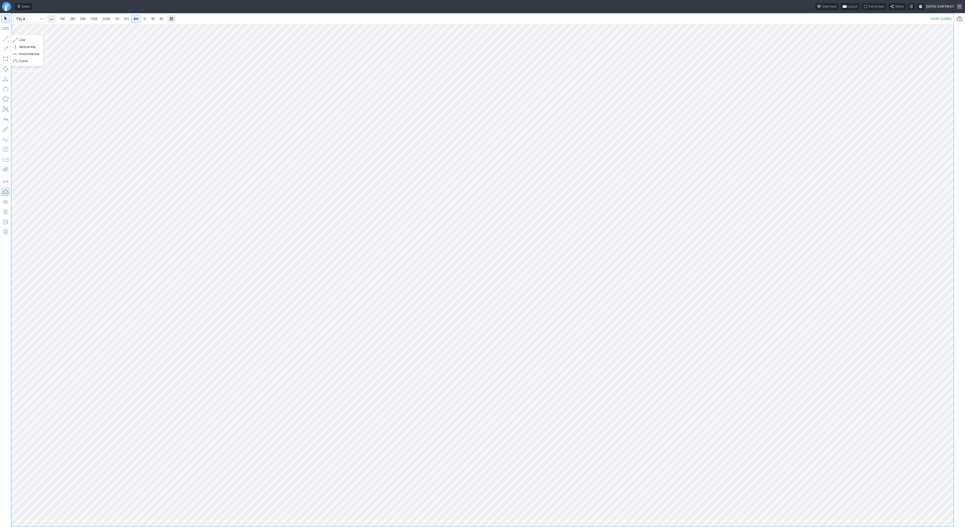
click at [7, 43] on div at bounding box center [5, 270] width 11 height 514
click at [25, 20] on input "Search" at bounding box center [29, 19] width 32 height 8
type input "biti"
click at [75, 17] on link "3M" at bounding box center [72, 19] width 10 height 8
click at [95, 18] on span "15M" at bounding box center [93, 19] width 7 height 4
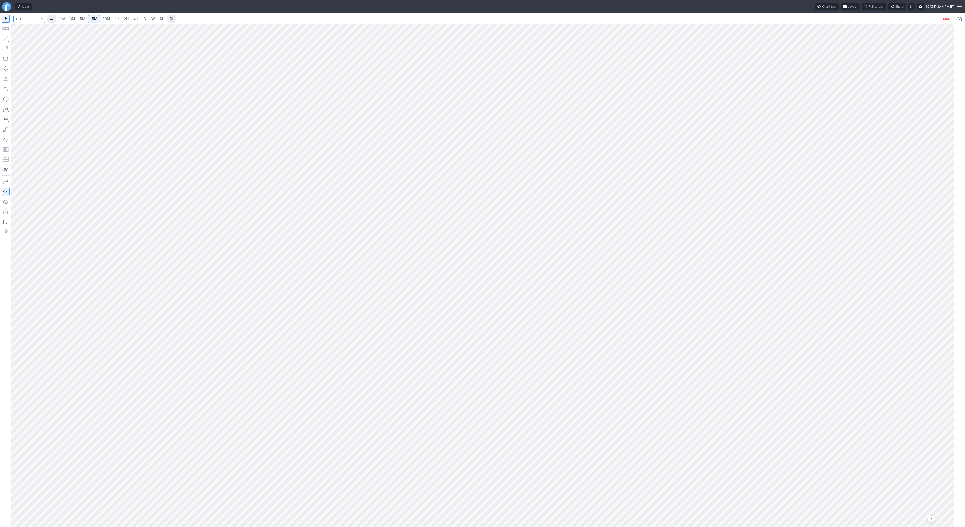
click at [33, 19] on input "Search" at bounding box center [29, 19] width 32 height 8
type input "q"
type input "psq"
click at [116, 19] on span "1H" at bounding box center [117, 19] width 4 height 4
click at [28, 43] on button "Line" at bounding box center [26, 39] width 29 height 7
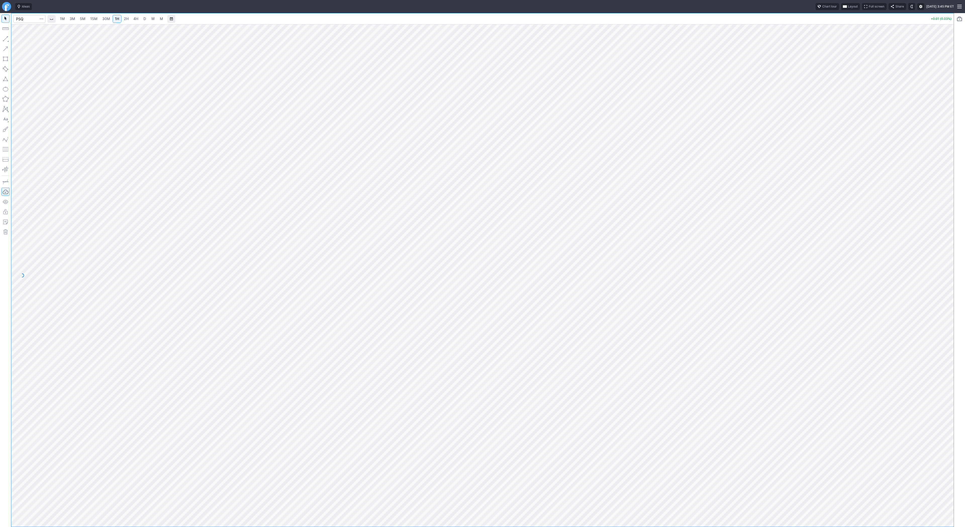
click at [7, 38] on button "button" at bounding box center [6, 39] width 8 height 8
click at [9, 40] on button "button" at bounding box center [6, 39] width 8 height 8
click at [4, 38] on button "button" at bounding box center [6, 39] width 8 height 8
click at [5, 38] on button "button" at bounding box center [6, 39] width 8 height 8
drag, startPoint x: 5, startPoint y: 39, endPoint x: 9, endPoint y: 43, distance: 5.0
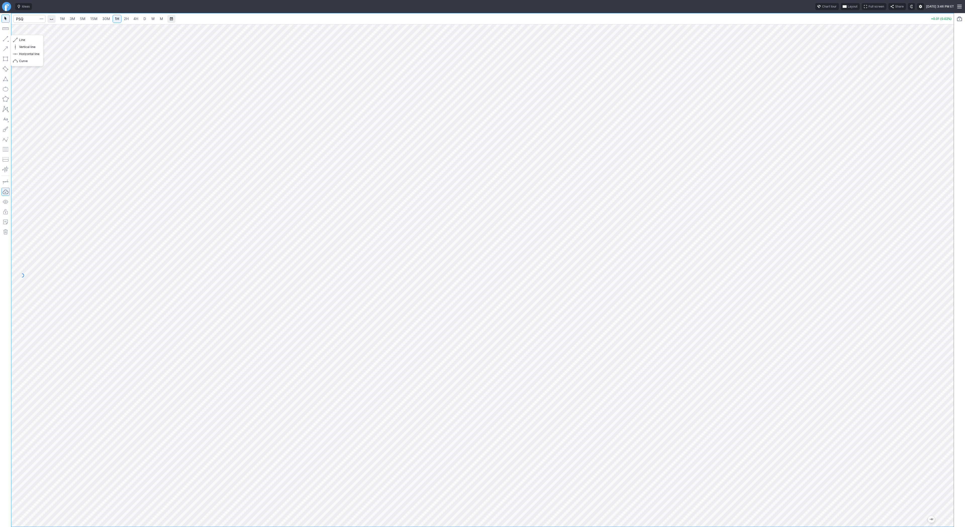
click at [5, 39] on button "button" at bounding box center [6, 39] width 8 height 8
drag, startPoint x: 1, startPoint y: 37, endPoint x: 29, endPoint y: 56, distance: 33.5
click at [2, 37] on button "button" at bounding box center [6, 39] width 8 height 8
click at [935, 302] on div at bounding box center [482, 275] width 942 height 503
click at [22, 39] on span "Line" at bounding box center [29, 39] width 20 height 5
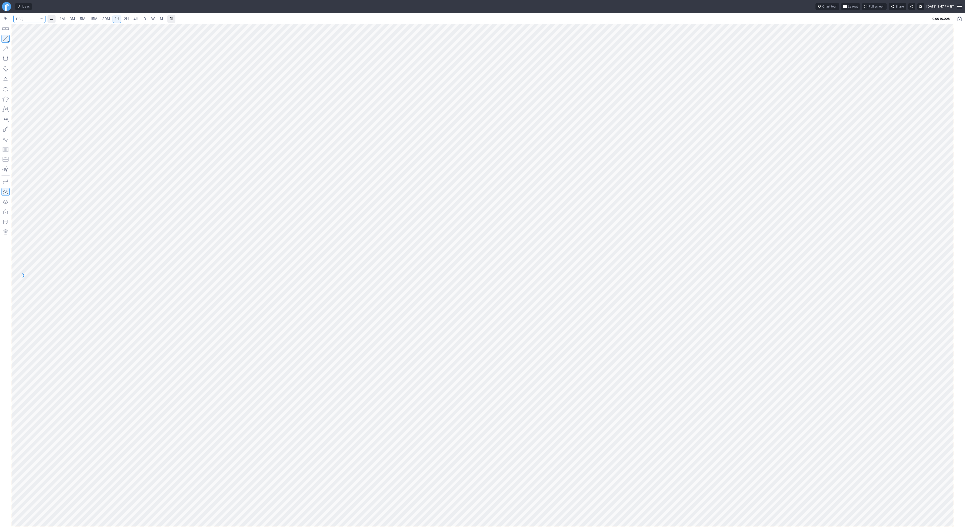
click at [23, 17] on input "Search" at bounding box center [29, 19] width 32 height 8
type input "sh"
drag, startPoint x: 949, startPoint y: 386, endPoint x: 945, endPoint y: 431, distance: 45.2
click at [945, 431] on div at bounding box center [948, 274] width 11 height 490
click at [6, 38] on button "button" at bounding box center [6, 39] width 8 height 8
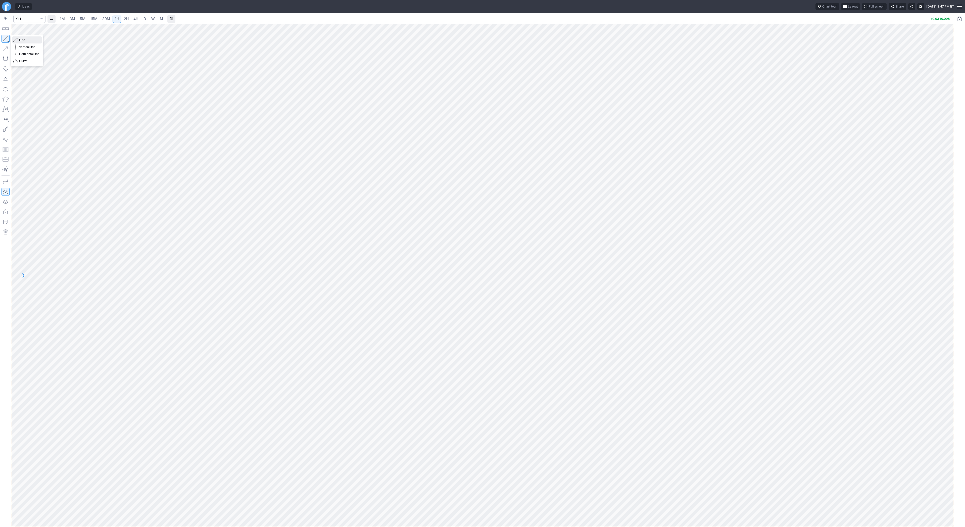
click at [21, 40] on span "Line" at bounding box center [29, 39] width 20 height 5
click at [5, 38] on button "button" at bounding box center [6, 39] width 8 height 8
click at [2, 35] on button "button" at bounding box center [6, 39] width 8 height 8
click at [6, 40] on button "button" at bounding box center [6, 39] width 8 height 8
click at [6, 38] on button "button" at bounding box center [6, 39] width 8 height 8
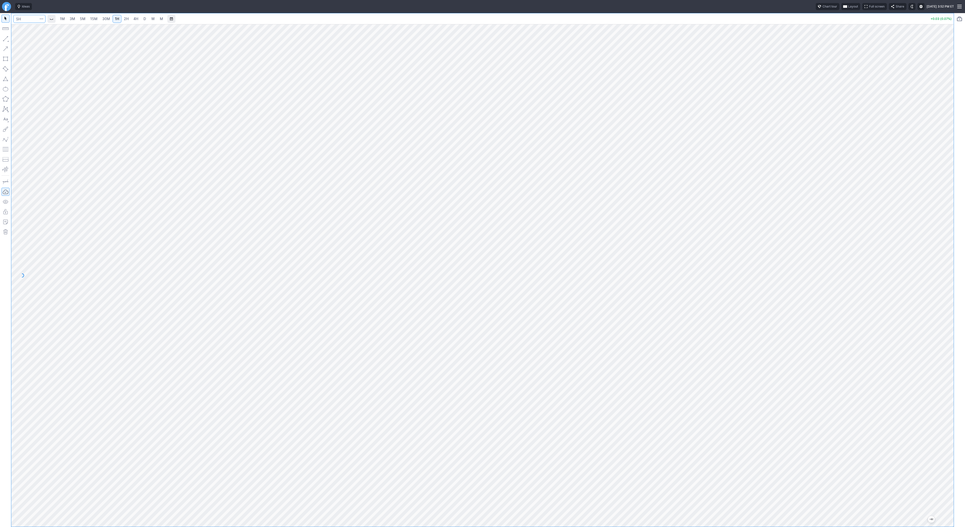
click at [31, 20] on input "Search" at bounding box center [29, 19] width 32 height 8
type input "psq"
click at [6, 39] on button "button" at bounding box center [6, 39] width 8 height 8
click at [4, 38] on button "button" at bounding box center [6, 39] width 8 height 8
click at [25, 18] on input "Search" at bounding box center [29, 19] width 32 height 8
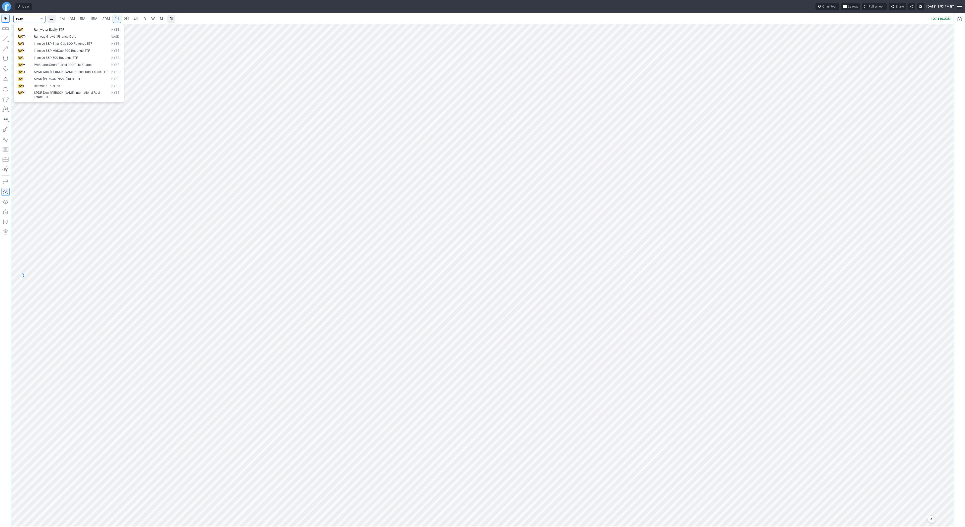
type input "rwm"
click at [21, 41] on span "Line" at bounding box center [29, 39] width 20 height 5
click at [6, 39] on button "button" at bounding box center [6, 39] width 8 height 8
click at [4, 36] on button "button" at bounding box center [6, 39] width 8 height 8
click at [6, 38] on button "button" at bounding box center [6, 39] width 8 height 8
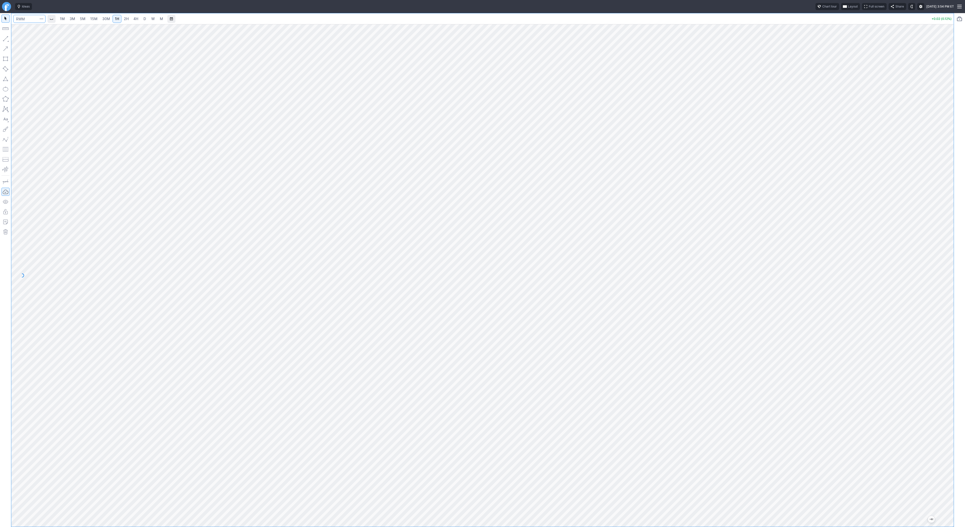
click at [31, 15] on input "Search" at bounding box center [29, 19] width 32 height 8
type input "spy"
click at [4, 38] on button "button" at bounding box center [6, 39] width 8 height 8
click at [3, 38] on button "button" at bounding box center [6, 39] width 8 height 8
drag, startPoint x: 4, startPoint y: 36, endPoint x: 5, endPoint y: 40, distance: 3.9
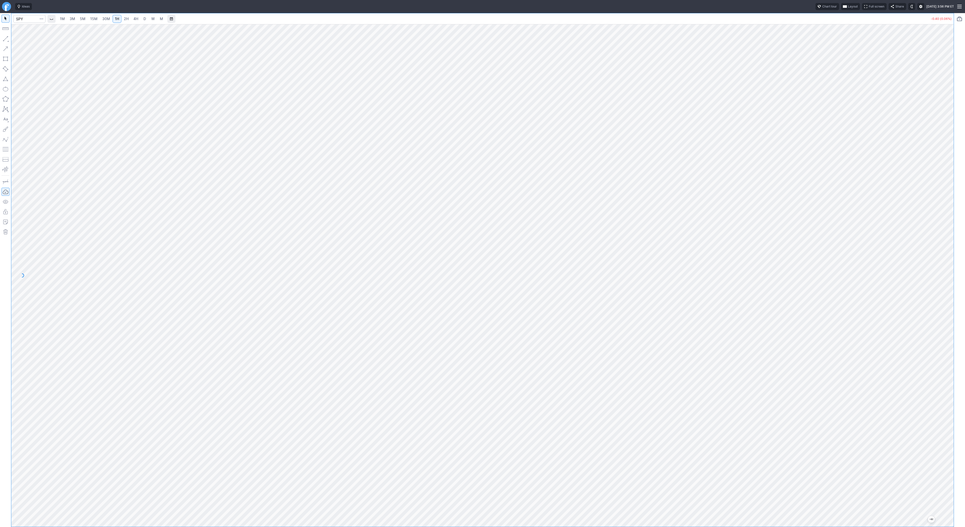
click at [4, 37] on button "button" at bounding box center [6, 39] width 8 height 8
click at [7, 39] on button "button" at bounding box center [6, 39] width 8 height 8
click at [5, 40] on button "button" at bounding box center [6, 39] width 8 height 8
click at [19, 38] on span "Line" at bounding box center [29, 39] width 20 height 5
click at [7, 40] on button "button" at bounding box center [6, 39] width 8 height 8
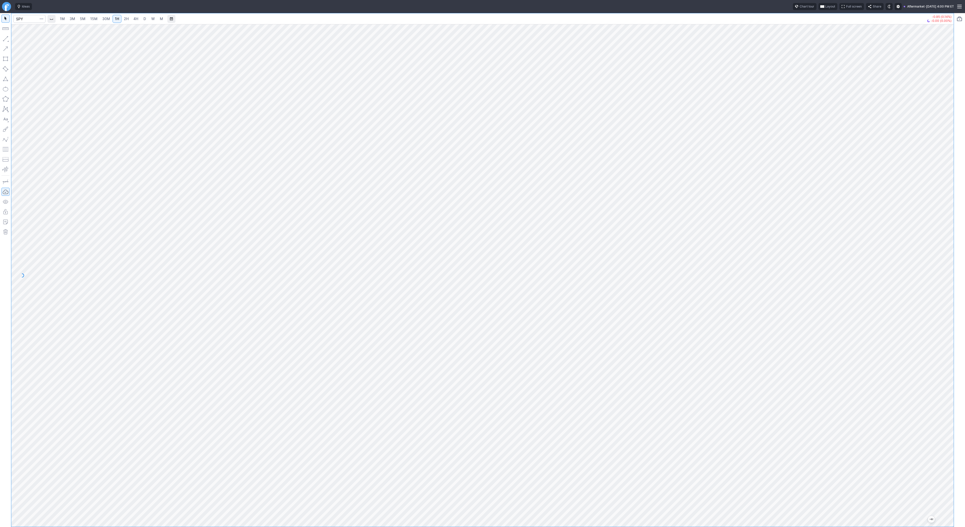
click at [76, 20] on link "3M" at bounding box center [72, 19] width 10 height 8
click at [104, 21] on span "30M" at bounding box center [106, 18] width 8 height 5
click at [6, 39] on button "button" at bounding box center [6, 39] width 8 height 8
click at [7, 38] on button "button" at bounding box center [6, 39] width 8 height 8
click at [965, 187] on div "1M 3M 5M 15M 30M 1H 2H 4H D W M -0.95 (0.14%) +0.13 (0.02%)" at bounding box center [482, 270] width 965 height 514
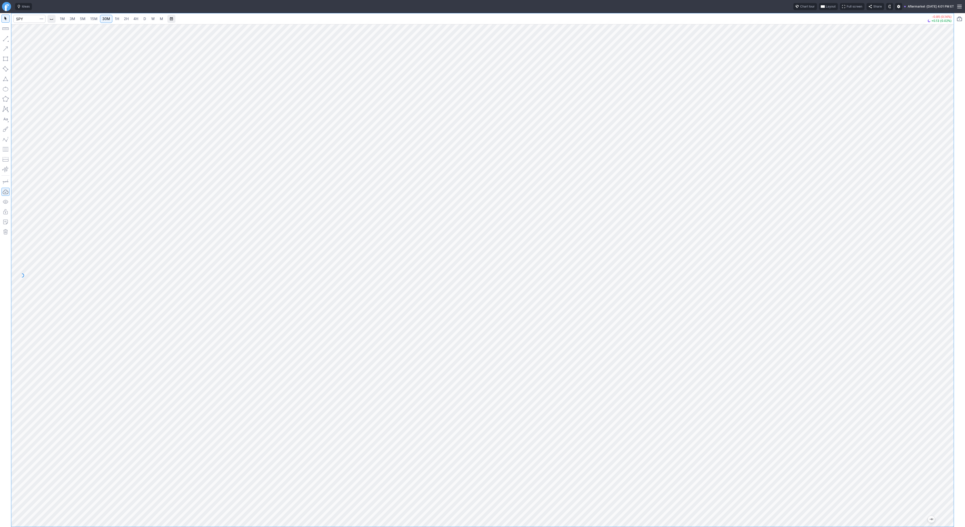
click at [965, 252] on div "1M 3M 5M 15M 30M 1H 2H 4H D W M -0.95 (0.14%) +0.13 (0.02%)" at bounding box center [482, 270] width 965 height 514
click at [965, 271] on div "1M 3M 5M 15M 30M 1H 2H 4H D W M -0.95 (0.14%) +0.10 (0.02%)" at bounding box center [482, 270] width 965 height 514
click at [5, 41] on button "button" at bounding box center [6, 39] width 8 height 8
click at [6, 37] on button "button" at bounding box center [6, 39] width 8 height 8
click at [0, 69] on html "Ideas Chart tour Layout Full screen Share Aftermarket · Tue SEP 16 2025 4:02 PM…" at bounding box center [482, 263] width 965 height 527
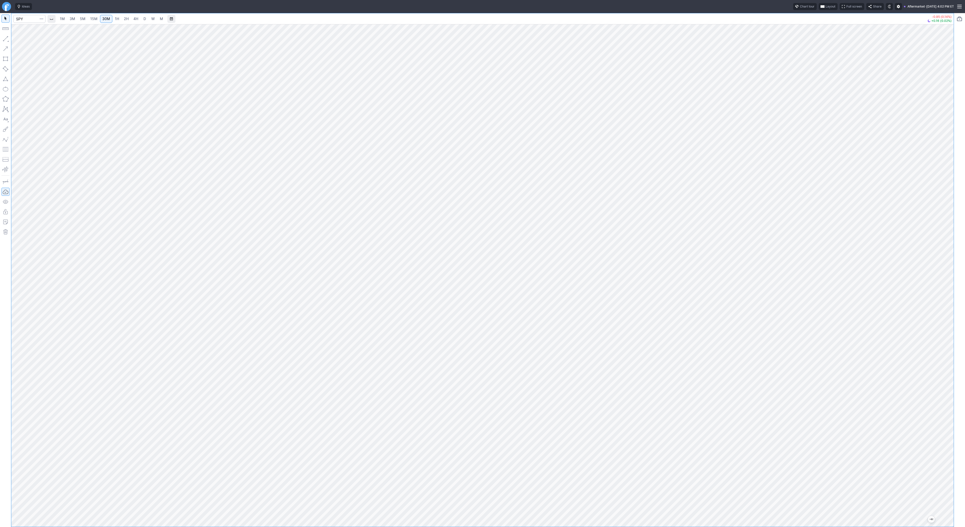
click at [90, 18] on span "15M" at bounding box center [93, 19] width 7 height 4
click at [82, 20] on span "5M" at bounding box center [83, 19] width 6 height 4
click at [24, 40] on span "Line" at bounding box center [29, 39] width 20 height 5
click at [4, 39] on button "button" at bounding box center [6, 39] width 8 height 8
click at [127, 21] on link "2H" at bounding box center [126, 19] width 9 height 8
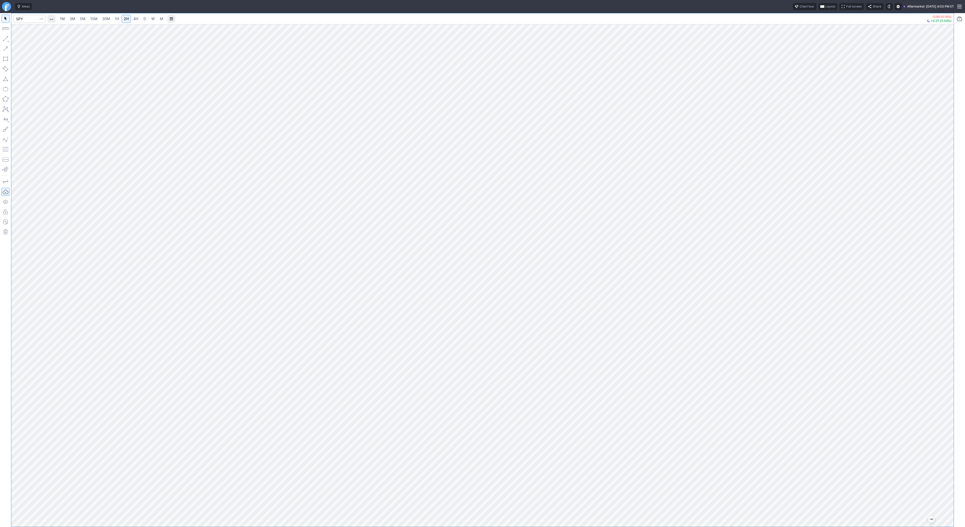
click at [115, 18] on span "1H" at bounding box center [117, 19] width 4 height 4
click at [101, 17] on link "30M" at bounding box center [106, 19] width 12 height 8
click at [83, 19] on span "5M" at bounding box center [83, 19] width 6 height 4
click at [92, 20] on span "15M" at bounding box center [93, 19] width 7 height 4
click at [117, 17] on span "1H" at bounding box center [117, 19] width 4 height 4
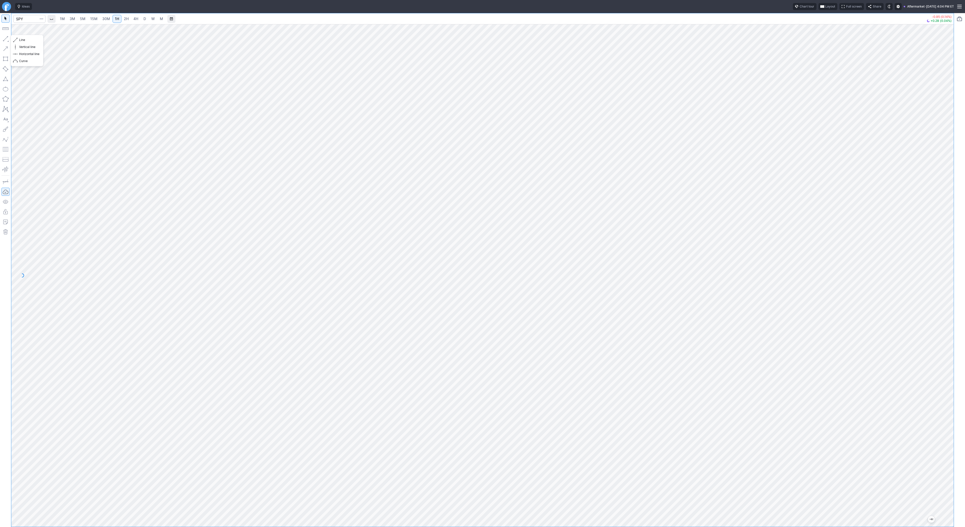
click at [5, 39] on button "button" at bounding box center [6, 39] width 8 height 8
drag, startPoint x: 9, startPoint y: 42, endPoint x: 14, endPoint y: 43, distance: 4.9
click at [9, 42] on button "button" at bounding box center [6, 39] width 8 height 8
click at [21, 18] on input "Search" at bounding box center [29, 19] width 32 height 8
type input "vxx"
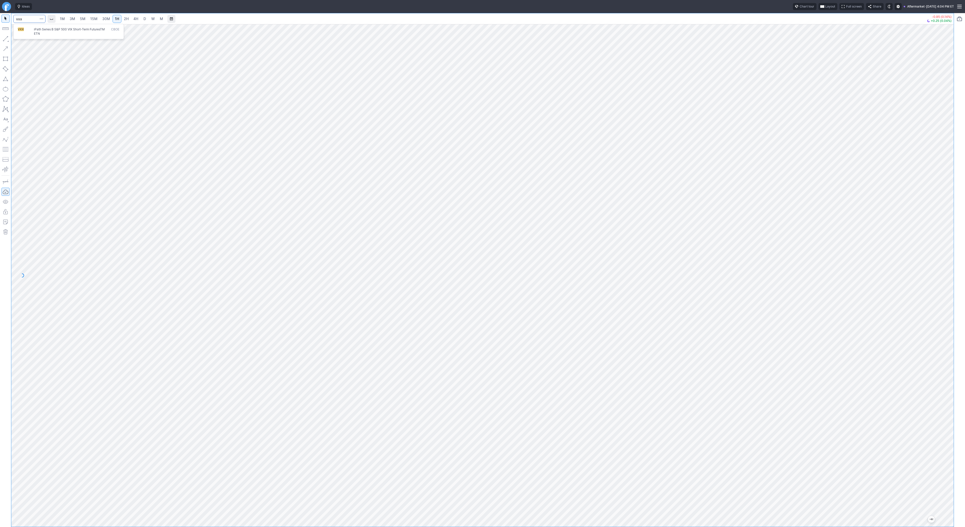
click at [32, 30] on span "VXX" at bounding box center [26, 31] width 16 height 8
click at [131, 17] on link "4H" at bounding box center [135, 19] width 9 height 8
click at [31, 21] on input "Search" at bounding box center [29, 19] width 32 height 8
type input "spy"
click at [71, 19] on span "3M" at bounding box center [73, 19] width 6 height 4
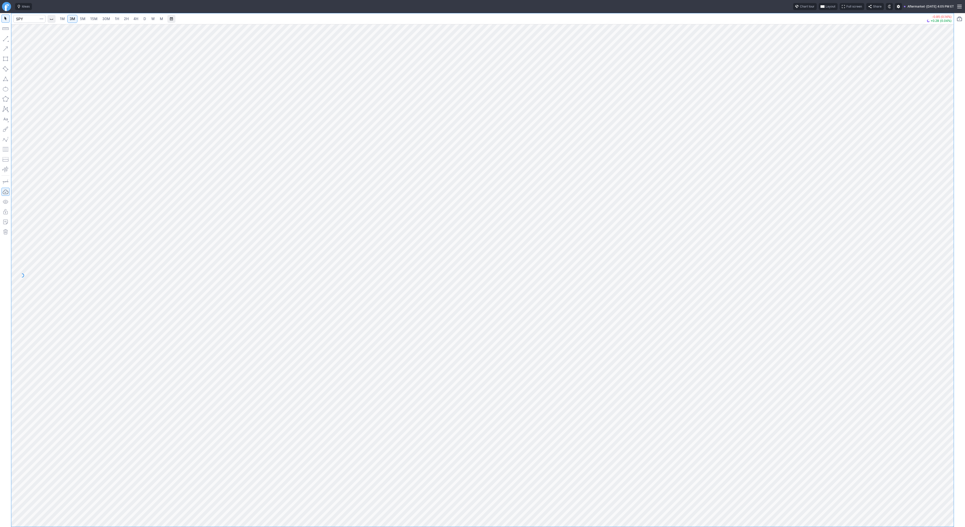
click at [93, 21] on span "15M" at bounding box center [93, 18] width 7 height 5
click at [25, 20] on input "Search" at bounding box center [29, 19] width 32 height 8
type input "sh"
click at [919, 232] on div at bounding box center [482, 275] width 942 height 503
click at [80, 19] on span "5M" at bounding box center [83, 19] width 6 height 4
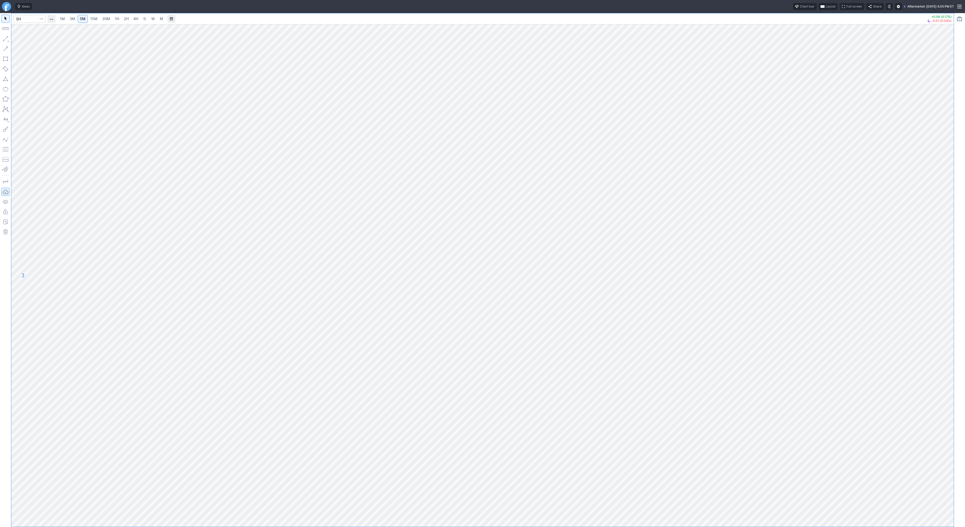
click at [103, 19] on span "30M" at bounding box center [106, 19] width 8 height 4
drag, startPoint x: 3, startPoint y: 37, endPoint x: 19, endPoint y: 54, distance: 23.3
click at [4, 39] on button "button" at bounding box center [6, 39] width 8 height 8
click at [5, 38] on button "button" at bounding box center [6, 39] width 8 height 8
drag, startPoint x: 18, startPoint y: 39, endPoint x: 27, endPoint y: 53, distance: 16.5
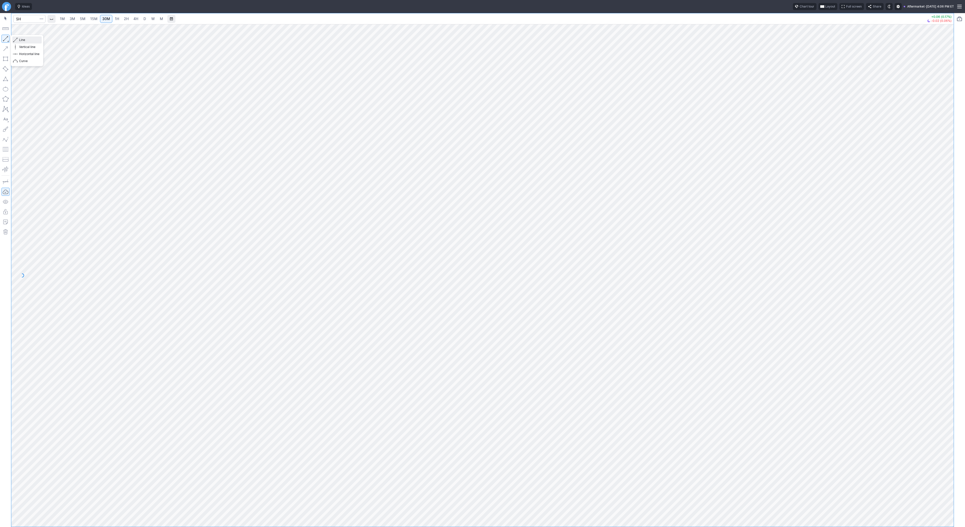
click at [18, 39] on button "Line" at bounding box center [26, 39] width 29 height 7
click at [18, 40] on button "Line" at bounding box center [26, 39] width 29 height 7
drag, startPoint x: 4, startPoint y: 37, endPoint x: 13, endPoint y: 58, distance: 21.8
click at [4, 37] on button "button" at bounding box center [6, 39] width 8 height 8
click at [4, 36] on button "button" at bounding box center [6, 39] width 8 height 8
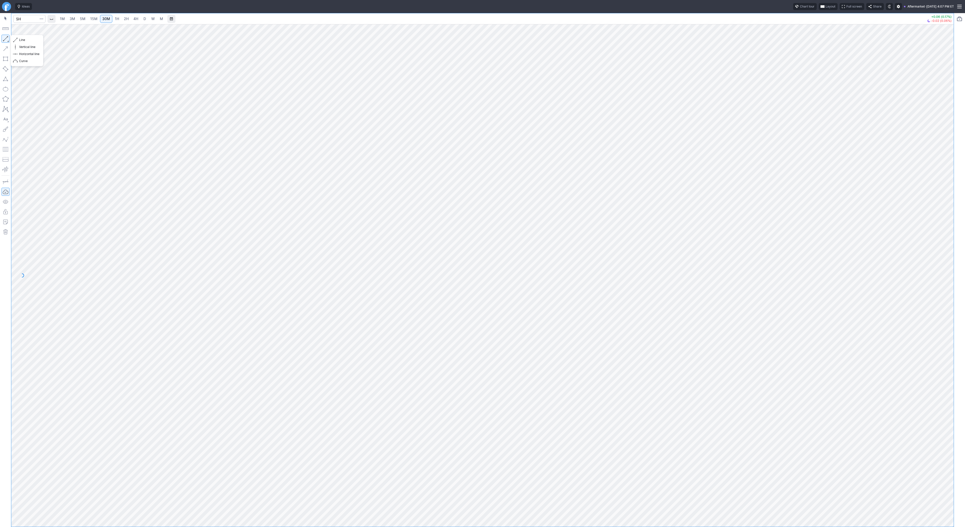
click at [5, 38] on button "button" at bounding box center [6, 39] width 8 height 8
click at [6, 39] on button "button" at bounding box center [6, 39] width 8 height 8
click at [18, 17] on input "Search" at bounding box center [29, 19] width 32 height 8
type input "tsla"
drag, startPoint x: 949, startPoint y: 178, endPoint x: 947, endPoint y: 214, distance: 36.2
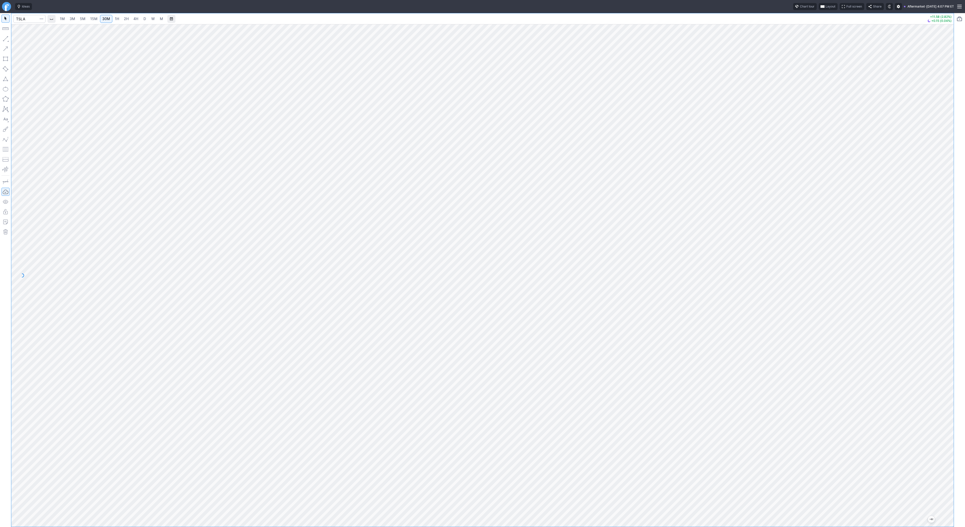
click at [950, 222] on div at bounding box center [948, 274] width 11 height 490
click at [7, 37] on button "button" at bounding box center [6, 39] width 8 height 8
click at [4, 37] on button "button" at bounding box center [6, 39] width 8 height 8
click at [25, 17] on input "Search" at bounding box center [29, 19] width 32 height 8
type input "spy"
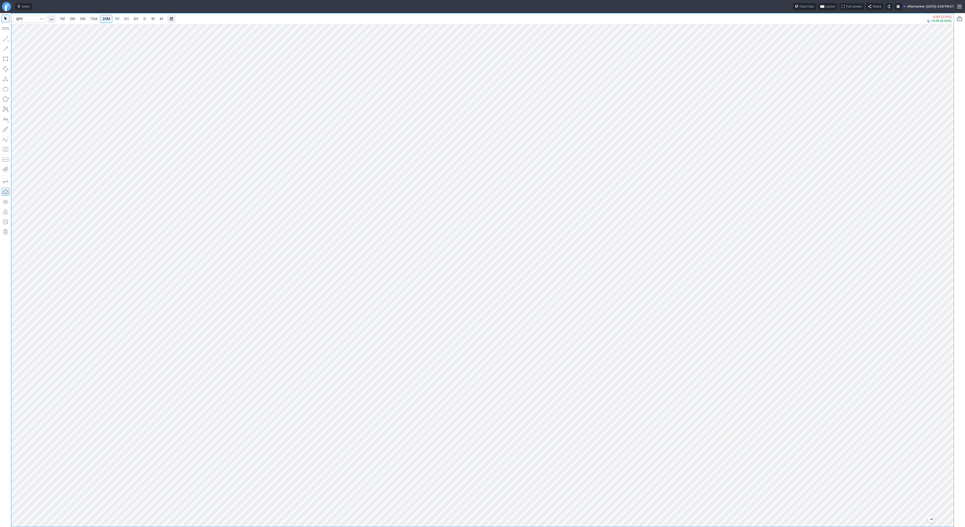
click at [141, 19] on link "D" at bounding box center [145, 19] width 8 height 8
click at [124, 18] on span "2H" at bounding box center [126, 19] width 5 height 4
click at [7, 39] on button "button" at bounding box center [6, 39] width 8 height 8
click at [5, 40] on button "button" at bounding box center [6, 39] width 8 height 8
click at [6, 38] on button "button" at bounding box center [6, 39] width 8 height 8
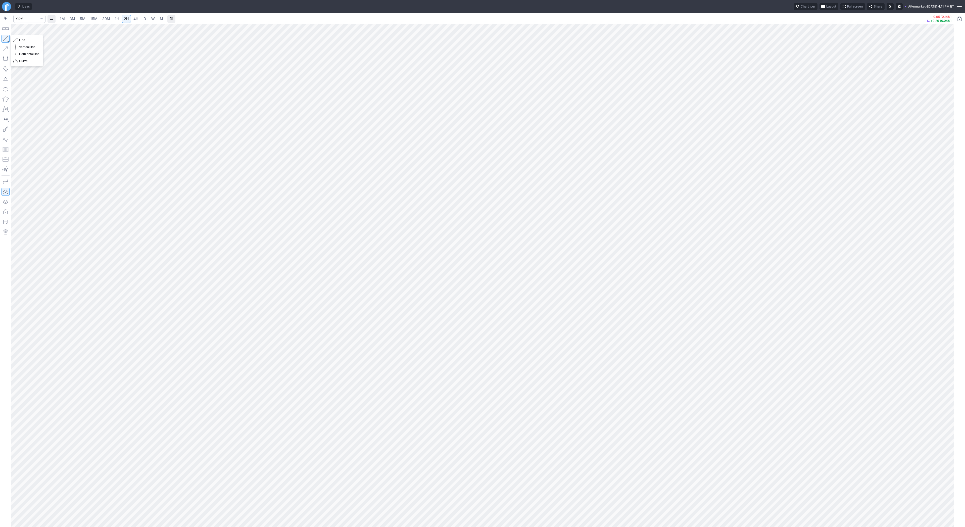
click at [4, 39] on button "button" at bounding box center [6, 39] width 8 height 8
click at [5, 41] on button "button" at bounding box center [6, 39] width 8 height 8
click at [3, 40] on button "button" at bounding box center [6, 39] width 8 height 8
click at [135, 18] on span "4H" at bounding box center [135, 19] width 5 height 4
click at [144, 20] on span "D" at bounding box center [144, 19] width 3 height 4
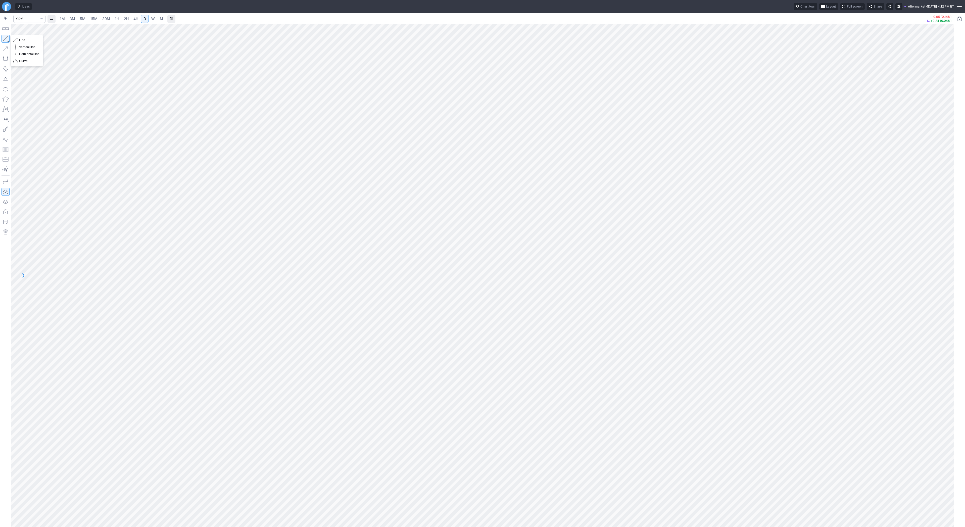
drag, startPoint x: 6, startPoint y: 40, endPoint x: 21, endPoint y: 56, distance: 21.7
click at [6, 40] on button "button" at bounding box center [6, 39] width 8 height 8
click at [4, 38] on button "button" at bounding box center [6, 39] width 8 height 8
click at [6, 38] on button "button" at bounding box center [6, 39] width 8 height 8
click at [3, 37] on button "button" at bounding box center [6, 39] width 8 height 8
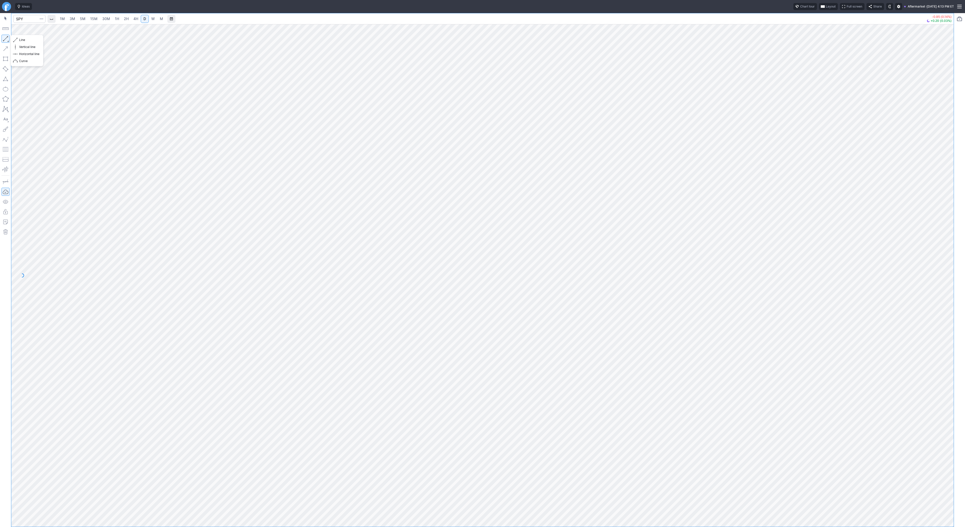
click at [4, 40] on button "button" at bounding box center [6, 39] width 8 height 8
click at [8, 40] on button "button" at bounding box center [6, 39] width 8 height 8
click at [4, 36] on button "button" at bounding box center [6, 39] width 8 height 8
click at [2, 38] on button "button" at bounding box center [6, 39] width 8 height 8
click at [4, 38] on button "button" at bounding box center [6, 39] width 8 height 8
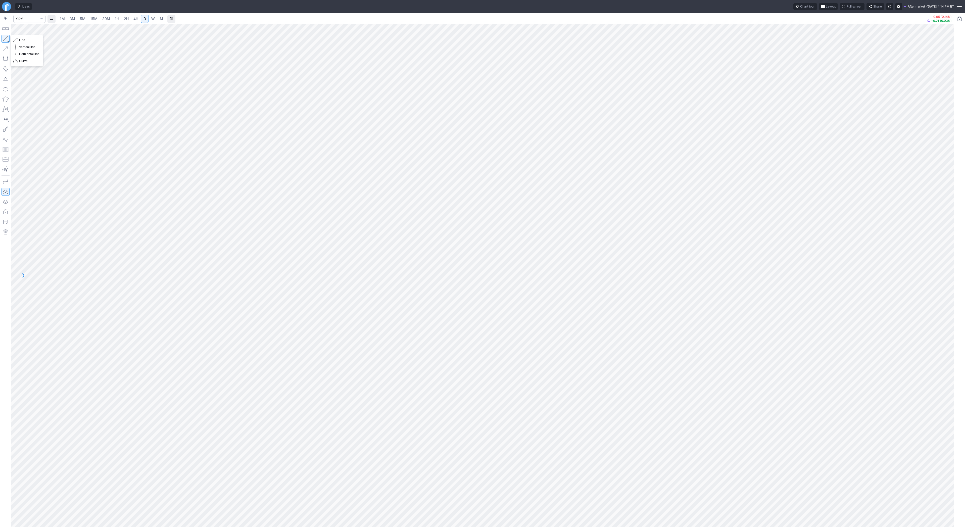
click at [4, 39] on button "button" at bounding box center [6, 39] width 8 height 8
click at [6, 37] on button "button" at bounding box center [6, 39] width 8 height 8
drag, startPoint x: 4, startPoint y: 39, endPoint x: 19, endPoint y: 52, distance: 19.4
click at [5, 39] on button "button" at bounding box center [6, 39] width 8 height 8
click at [3, 42] on button "button" at bounding box center [6, 39] width 8 height 8
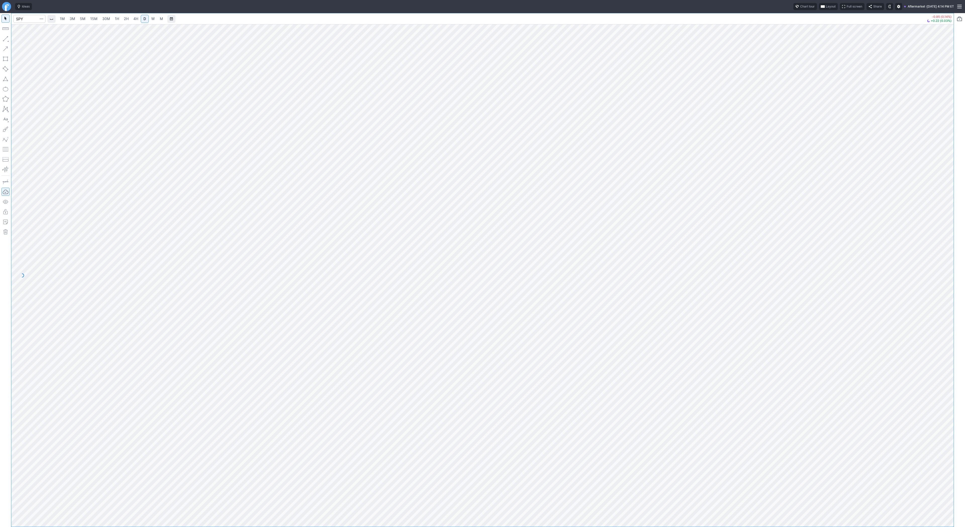
click at [5, 39] on button "button" at bounding box center [6, 39] width 8 height 8
click at [5, 40] on button "button" at bounding box center [6, 39] width 8 height 8
click at [116, 18] on span "1H" at bounding box center [117, 19] width 4 height 4
click at [26, 21] on input "Search" at bounding box center [29, 19] width 32 height 8
type input "sh"
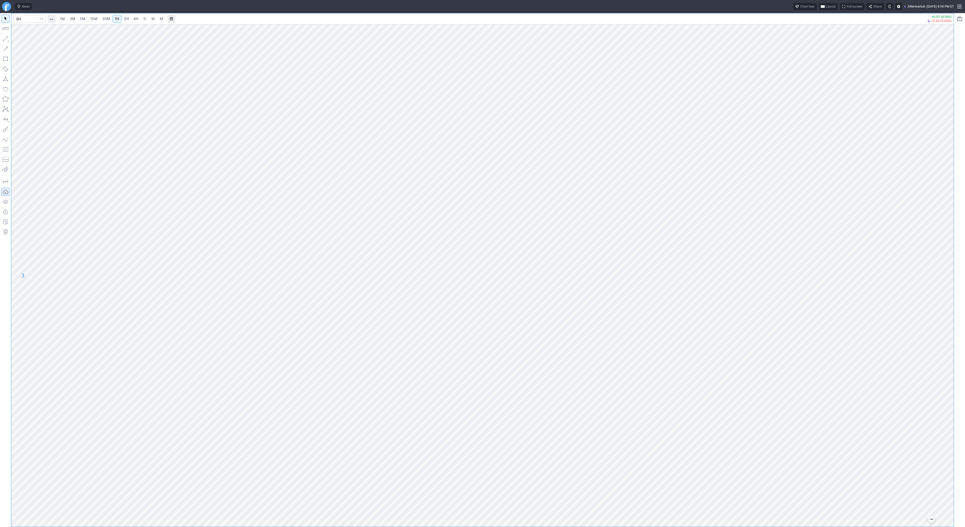
click at [108, 20] on span "30M" at bounding box center [106, 19] width 8 height 4
click at [7, 38] on button "button" at bounding box center [6, 39] width 8 height 8
click at [5, 39] on button "button" at bounding box center [6, 39] width 8 height 8
click at [6, 36] on button "button" at bounding box center [6, 39] width 8 height 8
drag, startPoint x: 5, startPoint y: 38, endPoint x: 23, endPoint y: 64, distance: 31.8
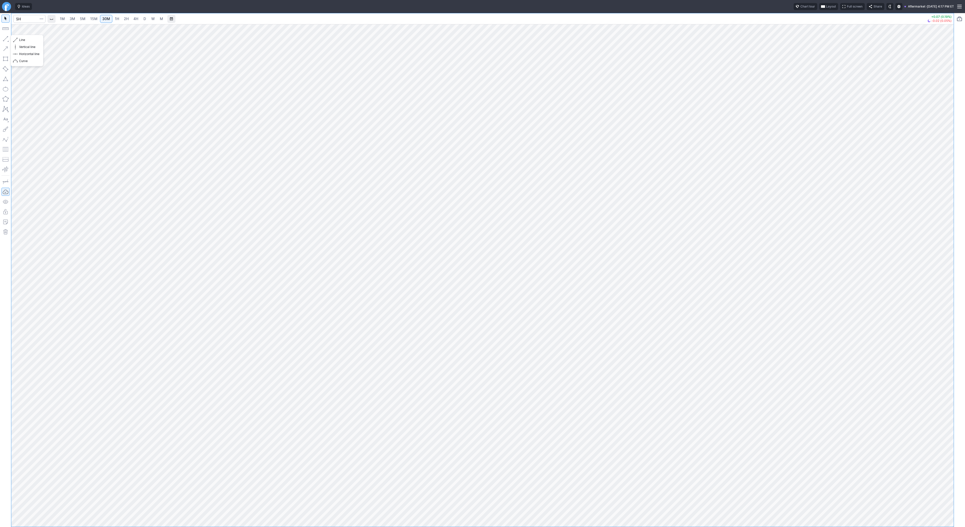
click at [5, 38] on button "button" at bounding box center [6, 39] width 8 height 8
click at [4, 39] on button "button" at bounding box center [6, 39] width 8 height 8
click at [3, 38] on button "button" at bounding box center [6, 39] width 8 height 8
click at [4, 37] on button "button" at bounding box center [6, 39] width 8 height 8
click at [946, 339] on div at bounding box center [482, 275] width 942 height 503
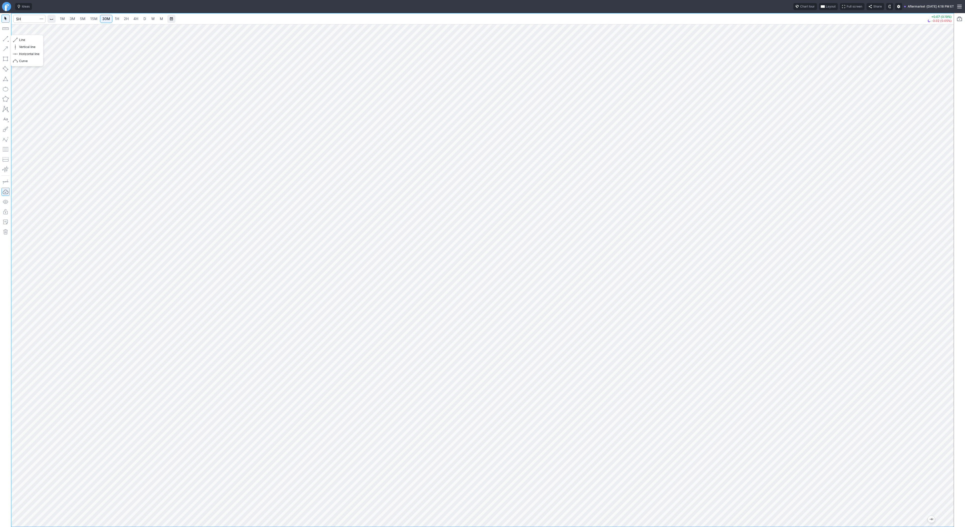
drag, startPoint x: 5, startPoint y: 39, endPoint x: 17, endPoint y: 56, distance: 20.3
click at [5, 39] on button "button" at bounding box center [6, 39] width 8 height 8
drag, startPoint x: 7, startPoint y: 39, endPoint x: 20, endPoint y: 56, distance: 21.3
click at [7, 39] on button "button" at bounding box center [6, 39] width 8 height 8
click at [7, 35] on button "button" at bounding box center [6, 39] width 8 height 8
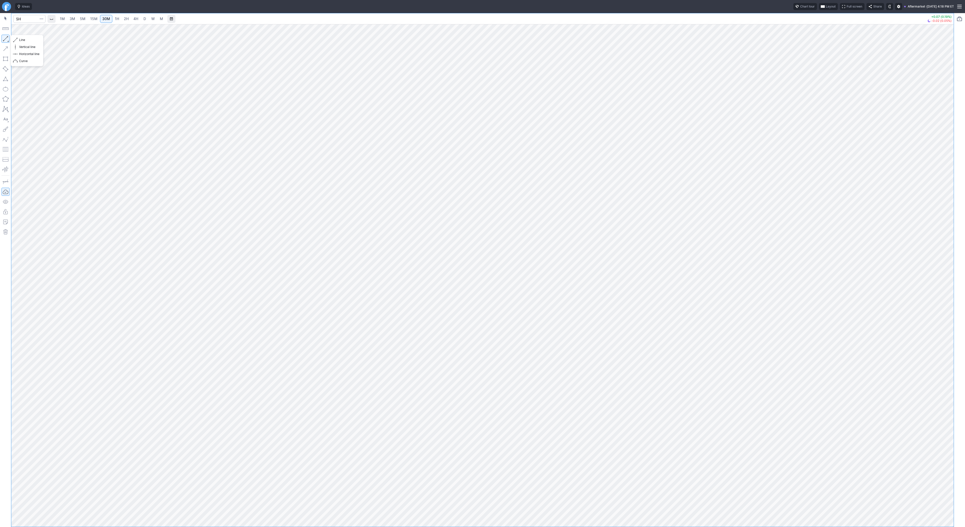
drag, startPoint x: 6, startPoint y: 38, endPoint x: 12, endPoint y: 49, distance: 12.2
click at [6, 38] on button "button" at bounding box center [6, 39] width 8 height 8
click at [6, 40] on button "button" at bounding box center [6, 39] width 8 height 8
click at [8, 36] on button "button" at bounding box center [6, 39] width 8 height 8
click at [5, 39] on button "button" at bounding box center [6, 39] width 8 height 8
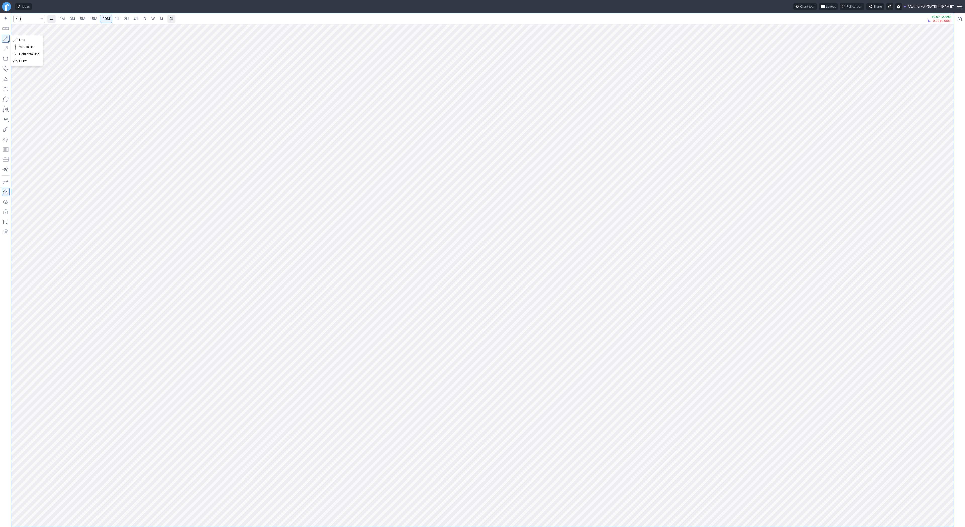
click at [4, 38] on button "button" at bounding box center [6, 39] width 8 height 8
drag, startPoint x: 3, startPoint y: 38, endPoint x: 13, endPoint y: 56, distance: 20.3
click at [4, 41] on button "button" at bounding box center [6, 39] width 8 height 8
click at [2, 38] on button "button" at bounding box center [6, 39] width 8 height 8
drag, startPoint x: 4, startPoint y: 37, endPoint x: 25, endPoint y: 64, distance: 34.3
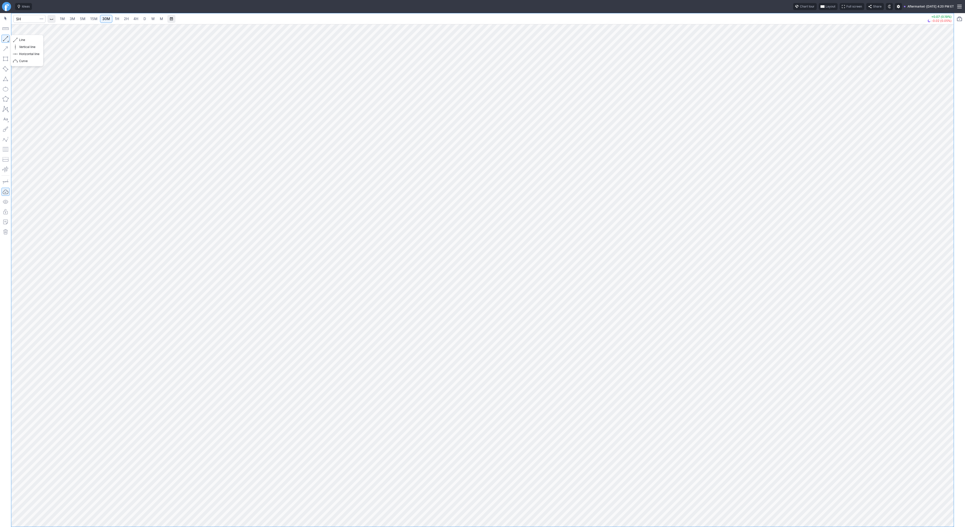
click at [4, 37] on button "button" at bounding box center [6, 39] width 8 height 8
click at [3, 39] on button "button" at bounding box center [6, 39] width 8 height 8
click at [5, 36] on button "button" at bounding box center [6, 39] width 8 height 8
click at [935, 487] on div at bounding box center [482, 275] width 942 height 503
click at [4, 39] on button "button" at bounding box center [6, 39] width 8 height 8
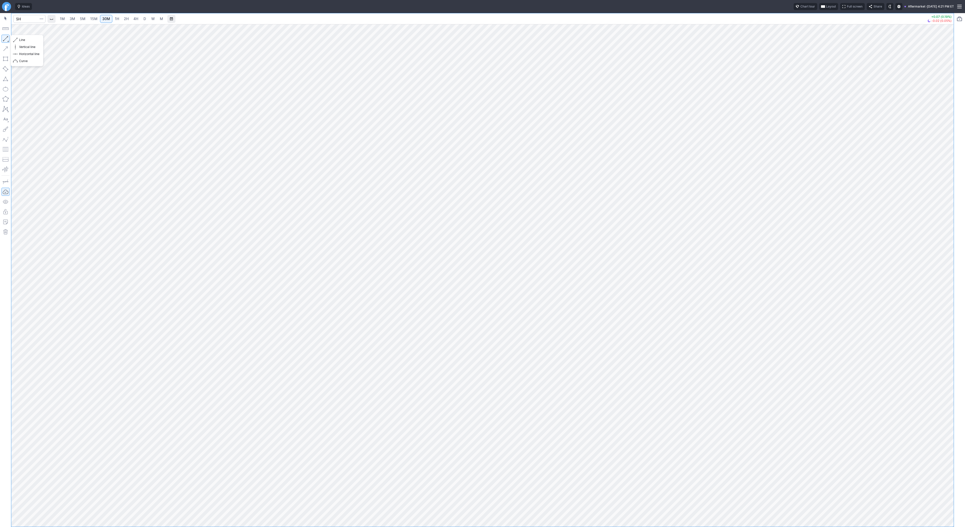
click at [6, 39] on button "button" at bounding box center [6, 39] width 8 height 8
click at [6, 37] on button "button" at bounding box center [6, 39] width 8 height 8
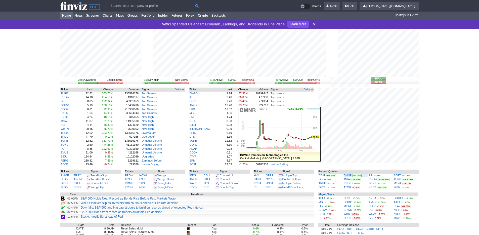
click at [346, 176] on link "BMNR" at bounding box center [347, 175] width 8 height 3
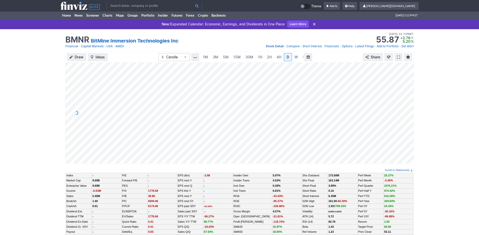
scroll to position [0, 5]
click at [212, 57] on link "3M" at bounding box center [210, 57] width 10 height 8
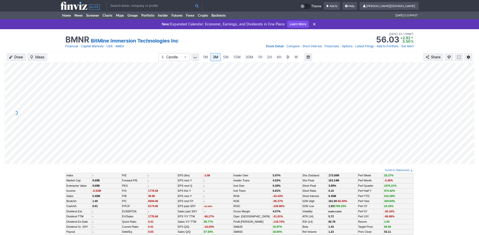
click at [286, 59] on span "D" at bounding box center [287, 57] width 3 height 4
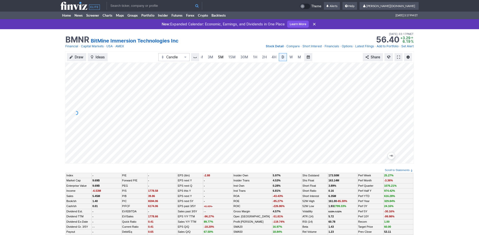
click at [218, 57] on span "5M" at bounding box center [221, 57] width 6 height 4
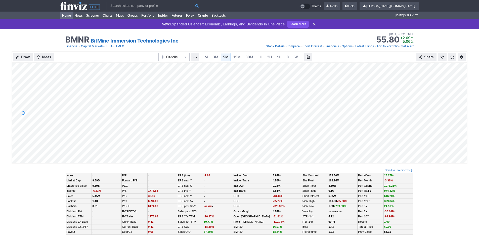
click at [67, 13] on link "Home" at bounding box center [66, 16] width 12 height 8
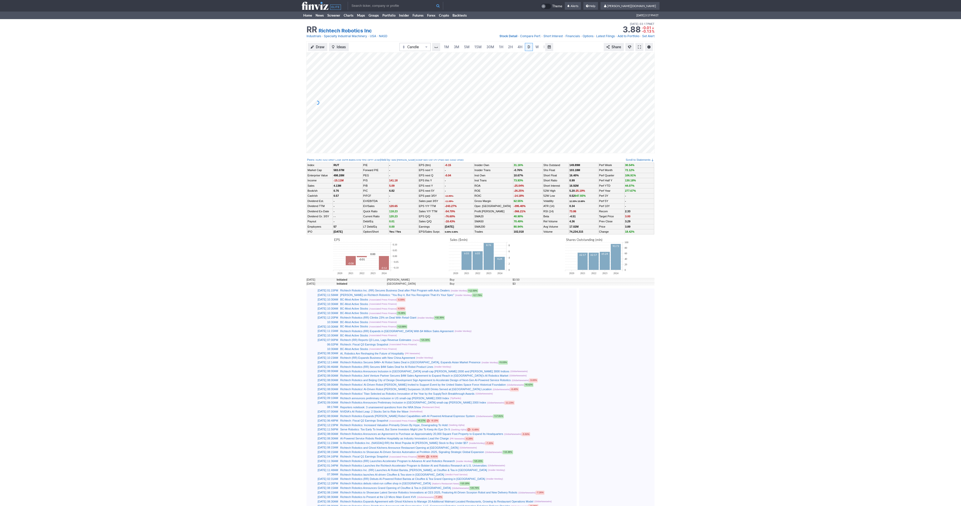
scroll to position [0, 5]
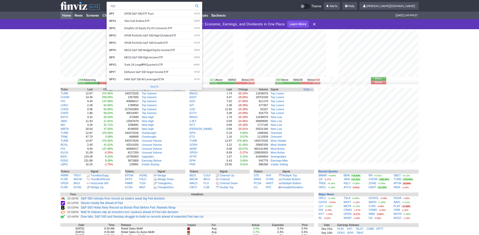
type input "spy"
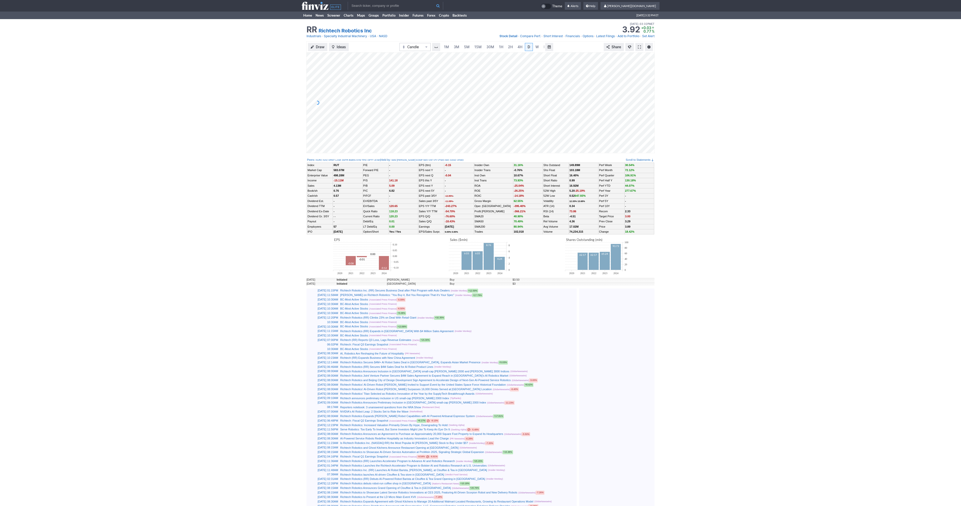
scroll to position [0, 5]
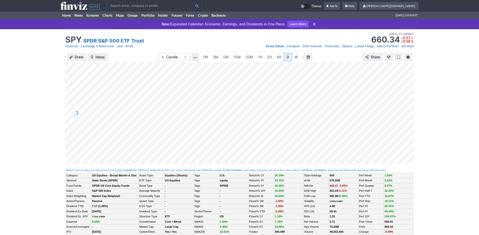
scroll to position [0, 5]
click at [208, 57] on span "3M" at bounding box center [211, 57] width 6 height 4
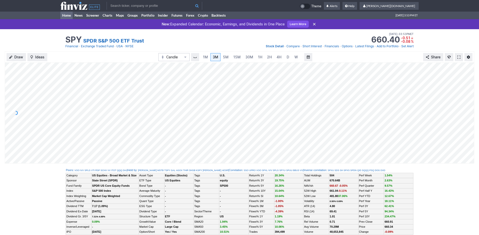
click at [66, 14] on link "Home" at bounding box center [66, 16] width 12 height 8
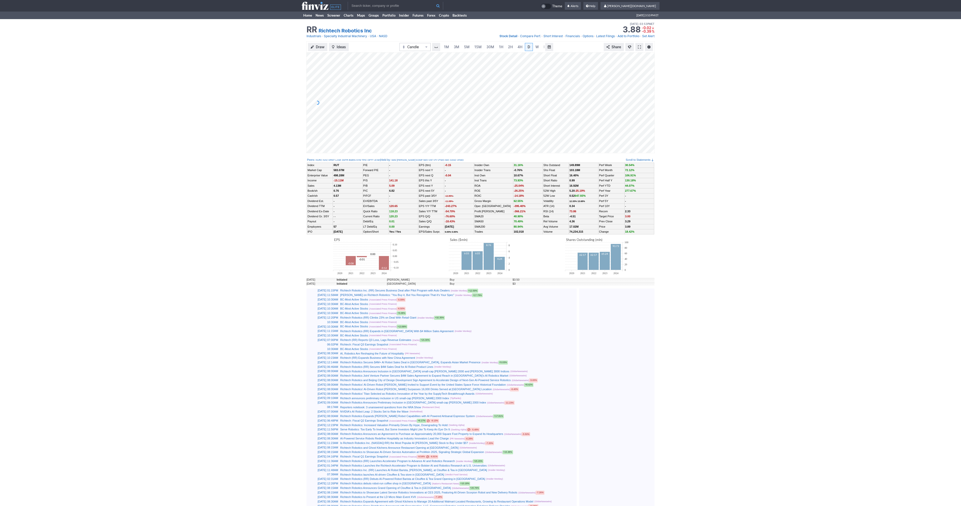
scroll to position [0, 5]
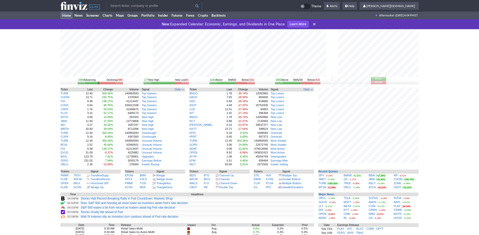
click at [313, 25] on icon at bounding box center [314, 24] width 5 height 5
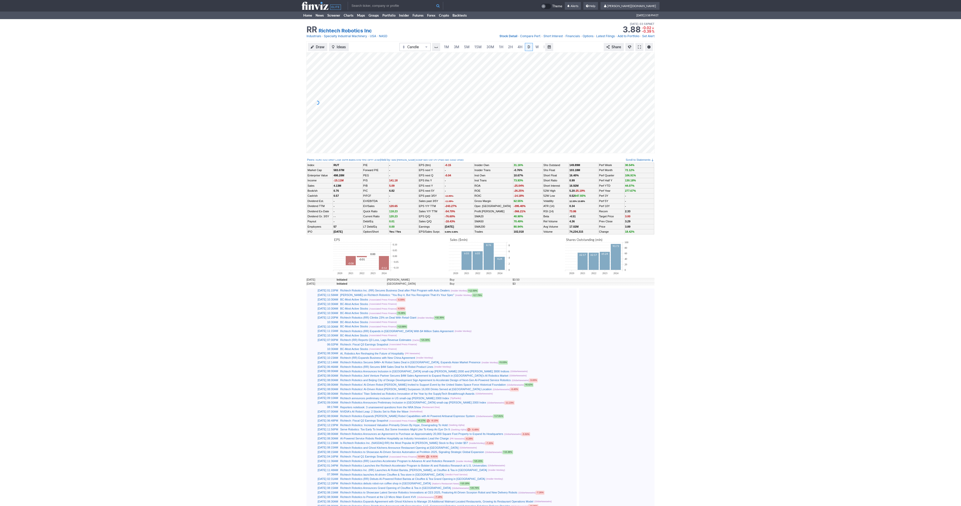
scroll to position [0, 5]
